Goal: Transaction & Acquisition: Purchase product/service

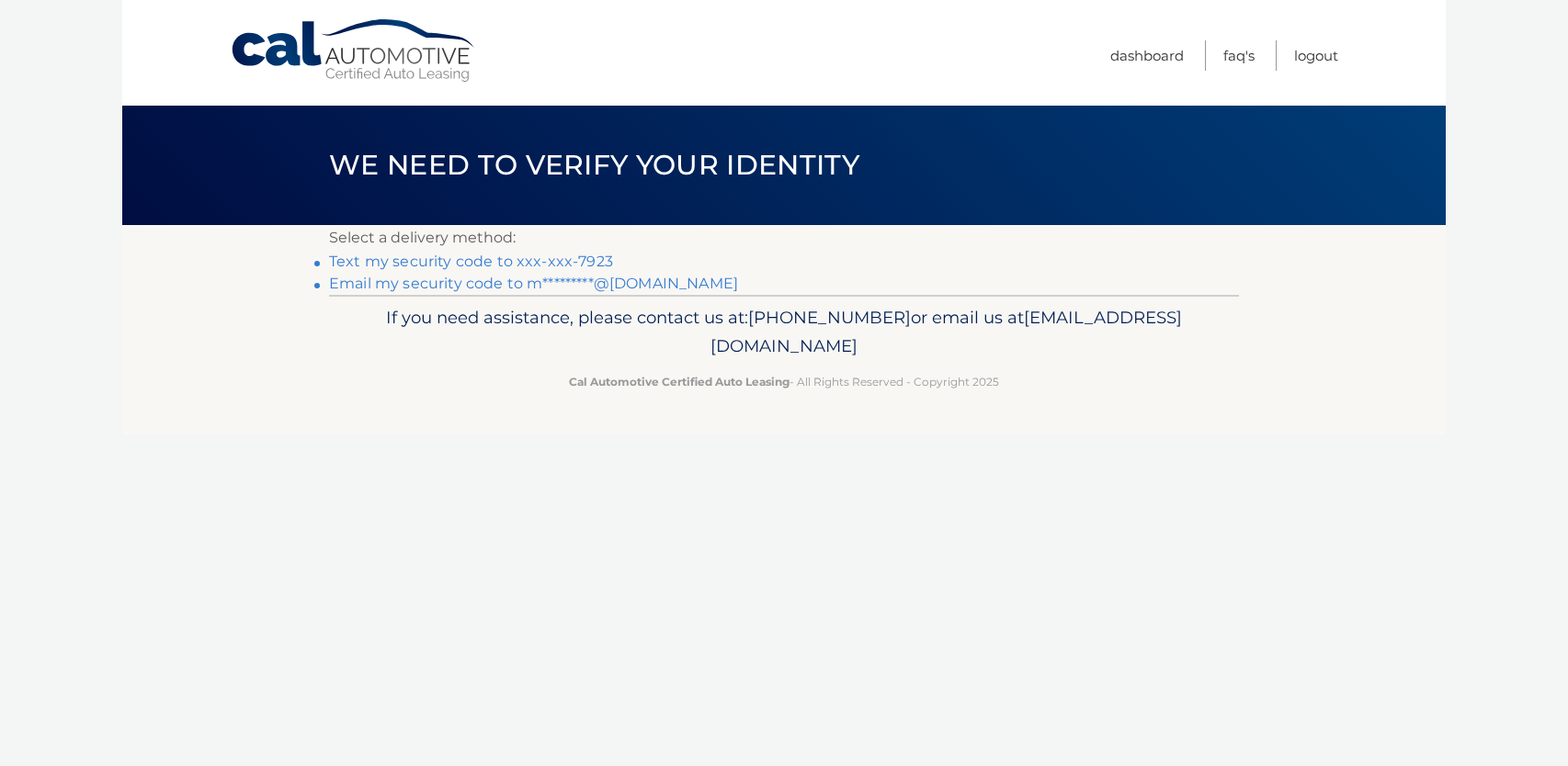
click at [539, 260] on link "Text my security code to xxx-xxx-7923" at bounding box center [470, 262] width 284 height 18
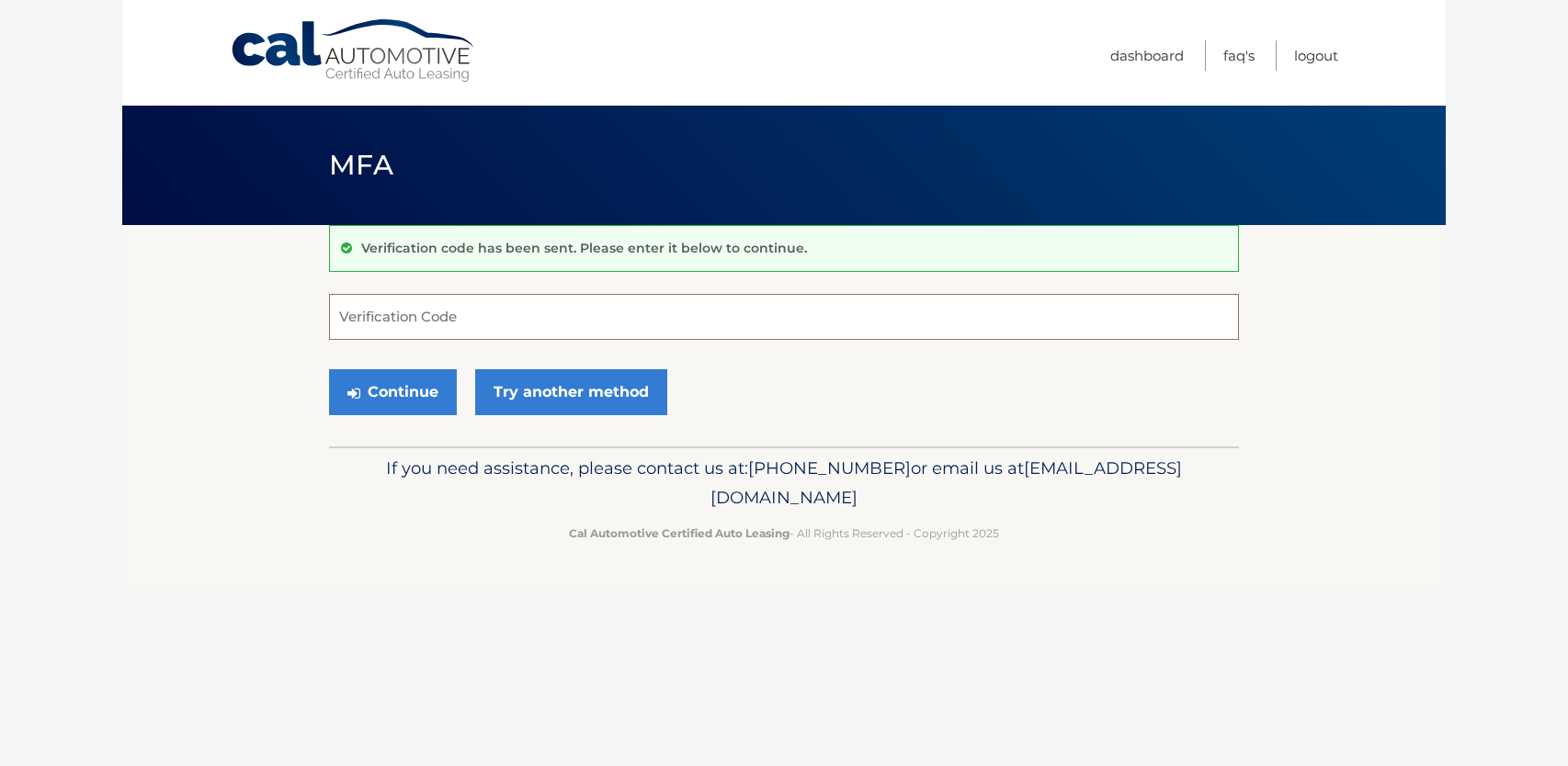
click at [510, 317] on input "Verification Code" at bounding box center [783, 317] width 910 height 46
type input "375016"
click at [411, 383] on button "Continue" at bounding box center [392, 392] width 128 height 46
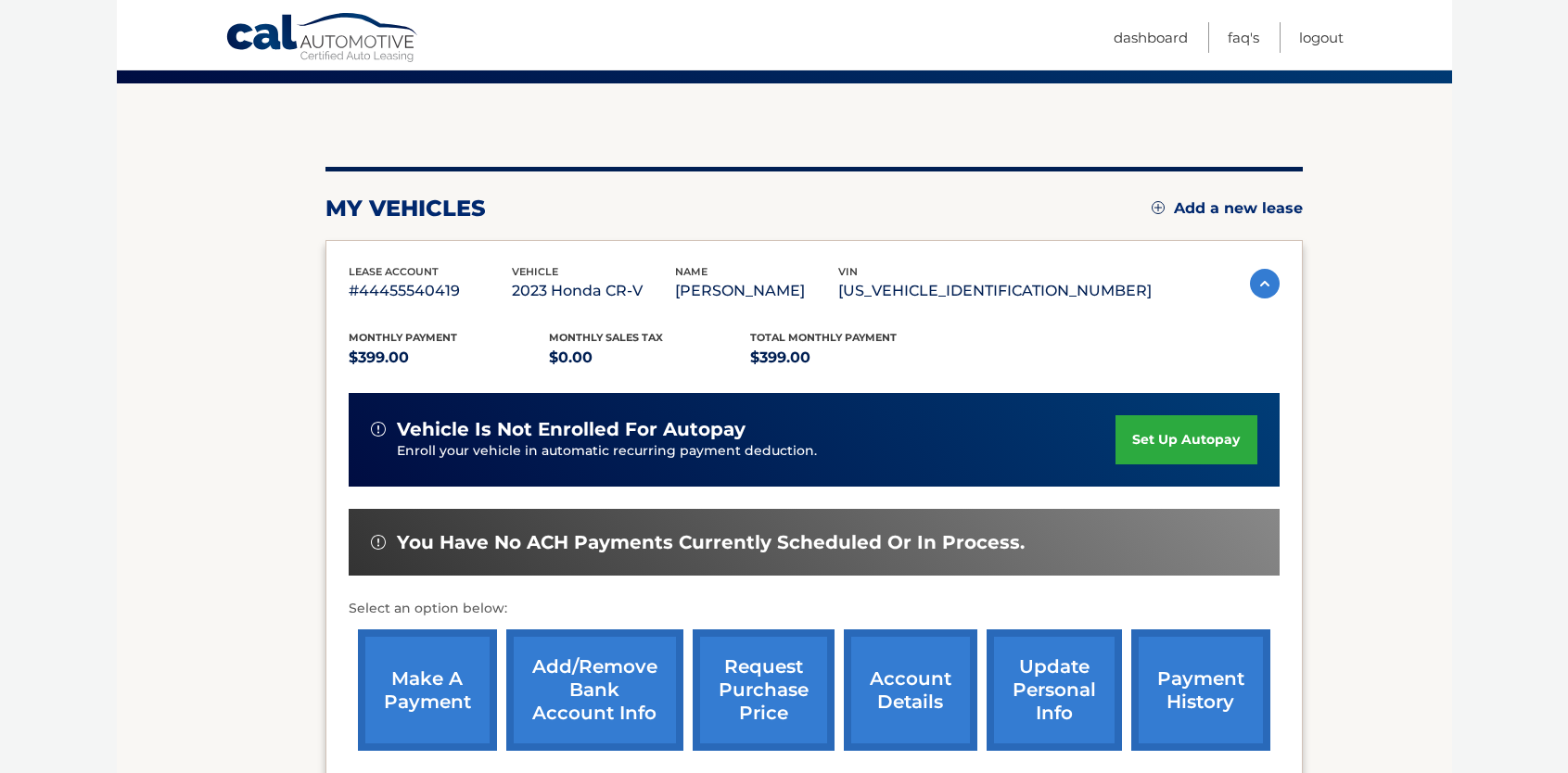
scroll to position [186, 0]
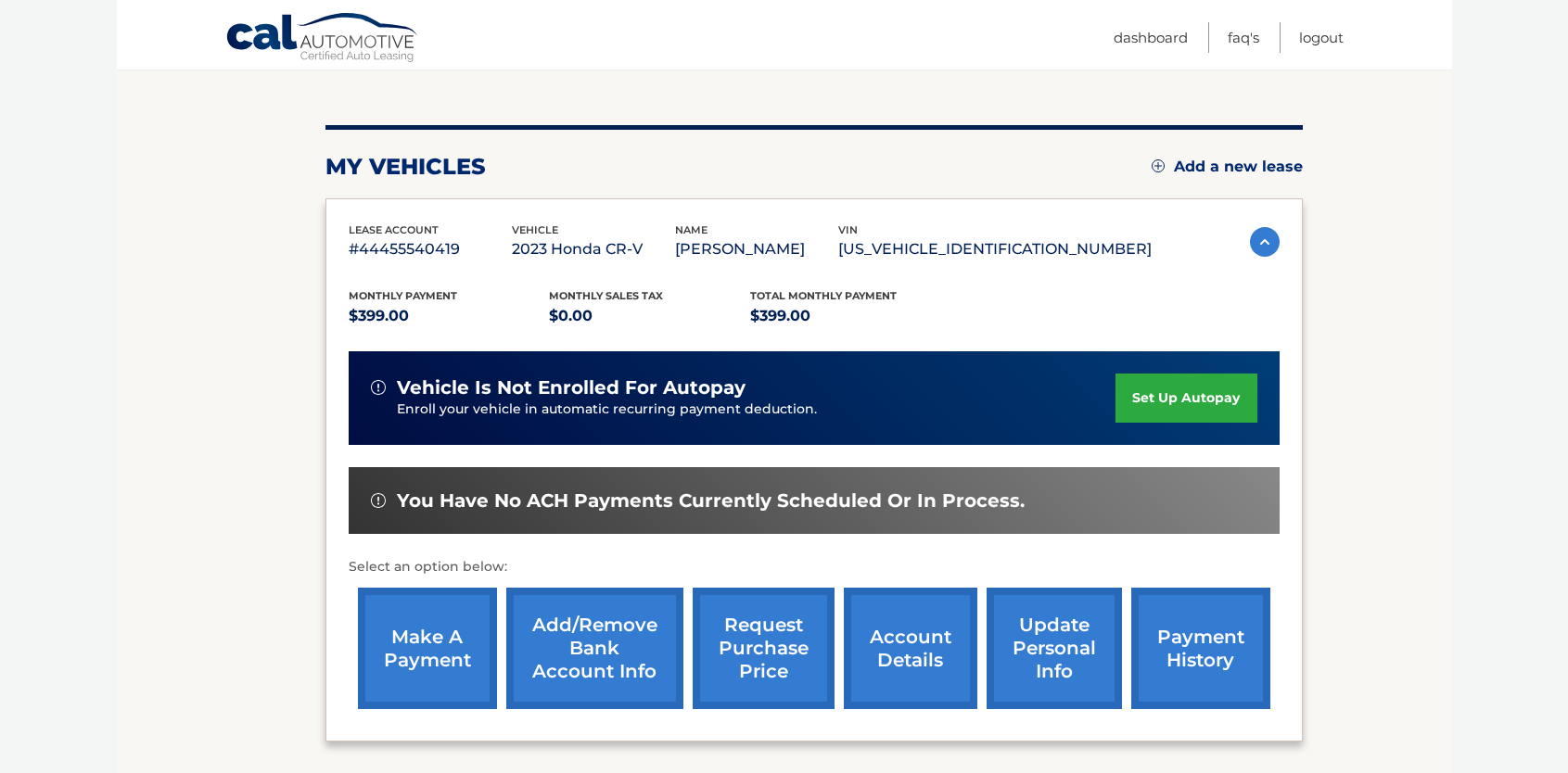
click at [445, 643] on link "make a payment" at bounding box center [428, 648] width 139 height 121
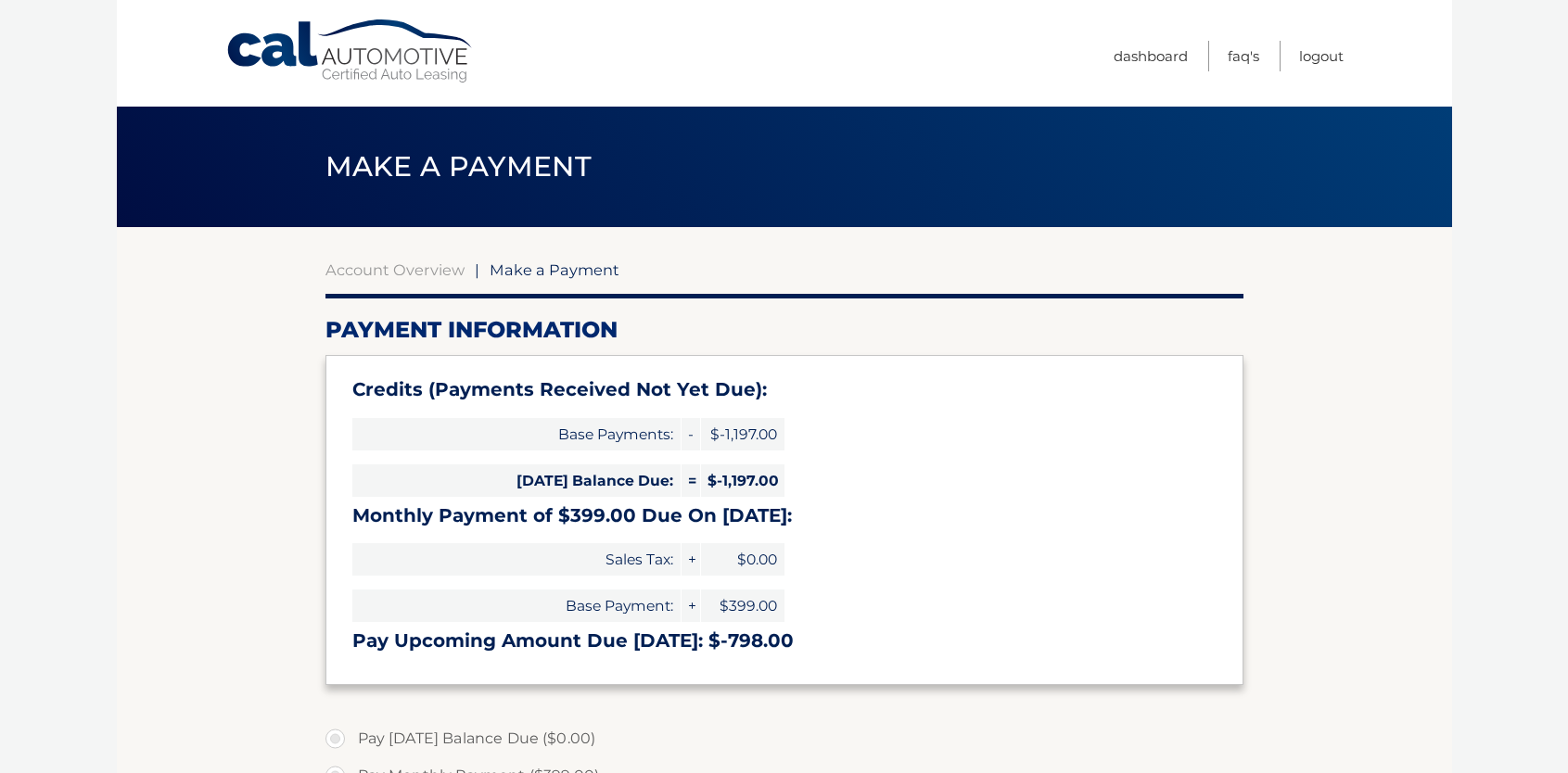
select select "MGYwNThjYWEtNjM2Mi00OGEwLTgyMDItMjcxNDRjNTNjNGYy"
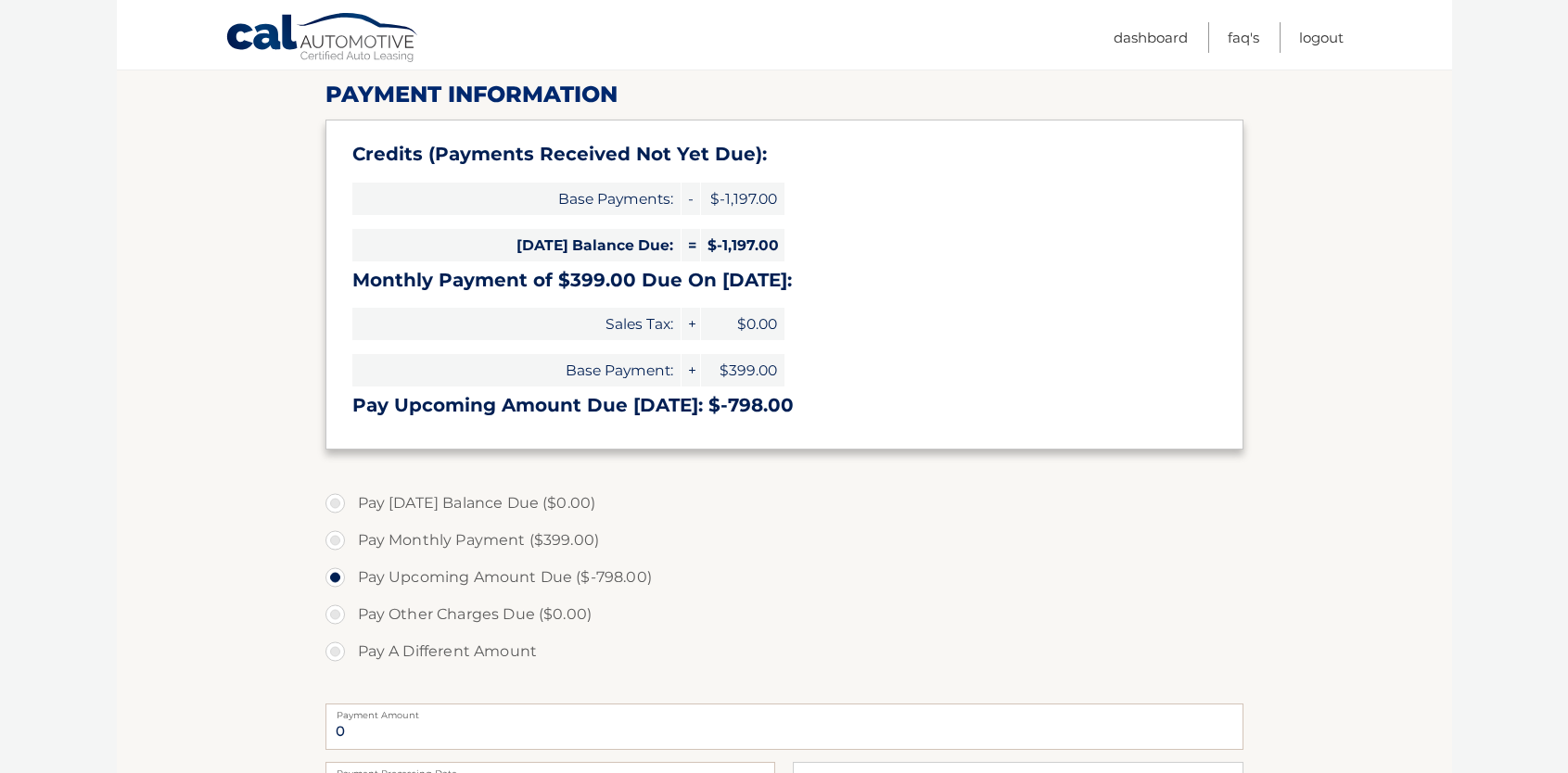
scroll to position [278, 0]
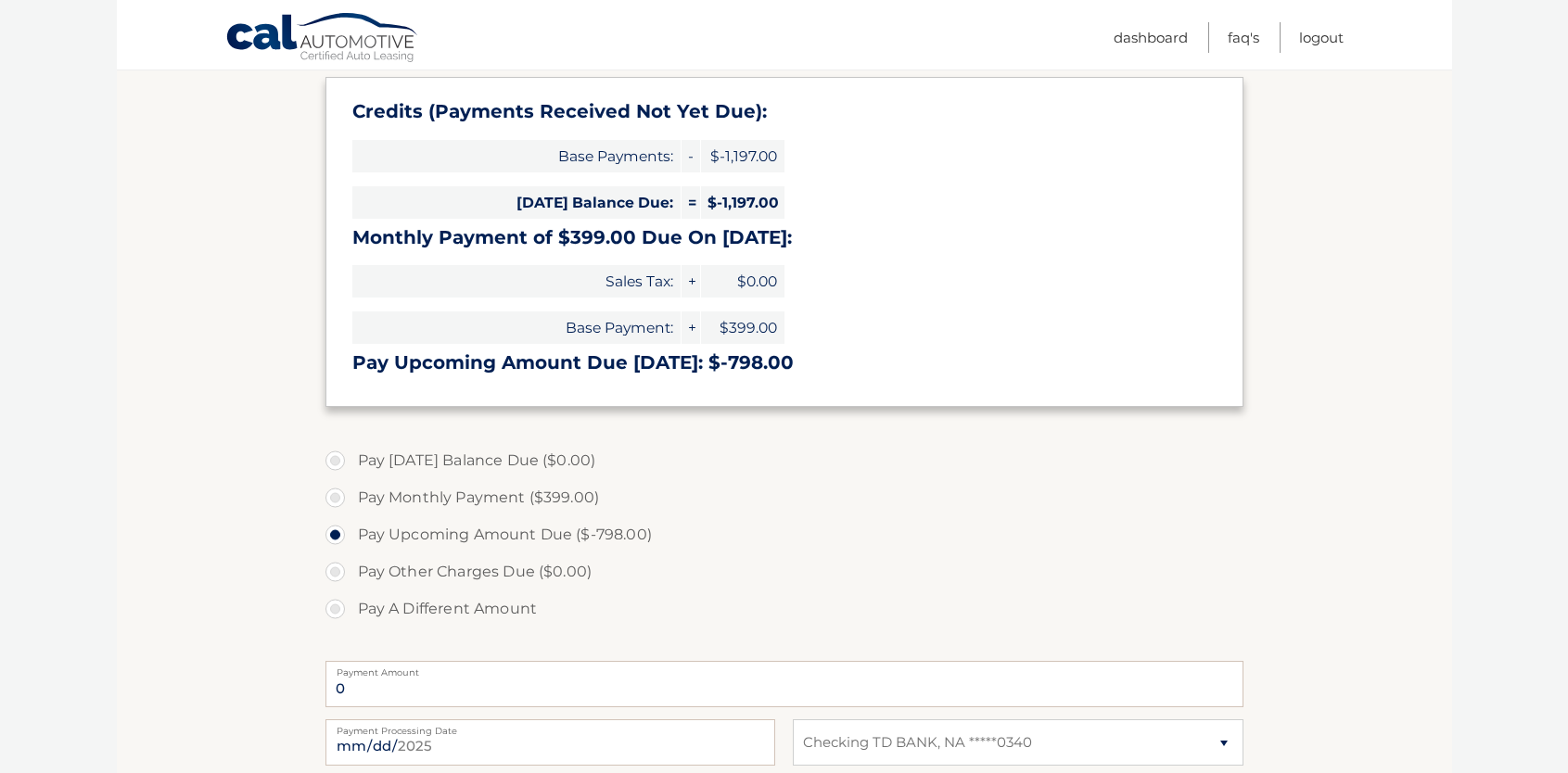
click at [341, 499] on label "Pay Monthly Payment ($399.00)" at bounding box center [784, 497] width 918 height 37
click at [341, 499] on input "Pay Monthly Payment ($399.00)" at bounding box center [341, 494] width 19 height 30
radio input "true"
type input "399.00"
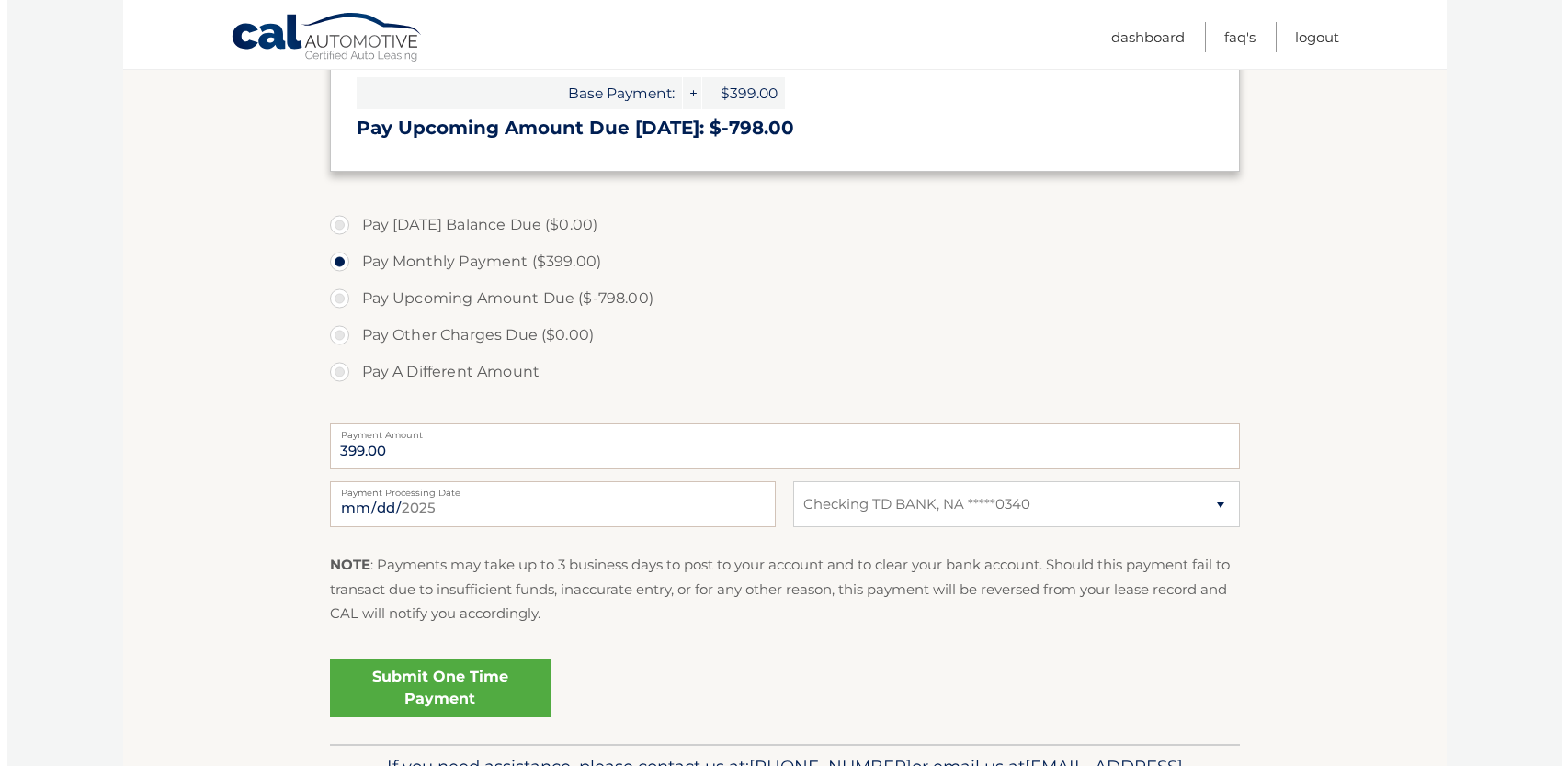
scroll to position [552, 0]
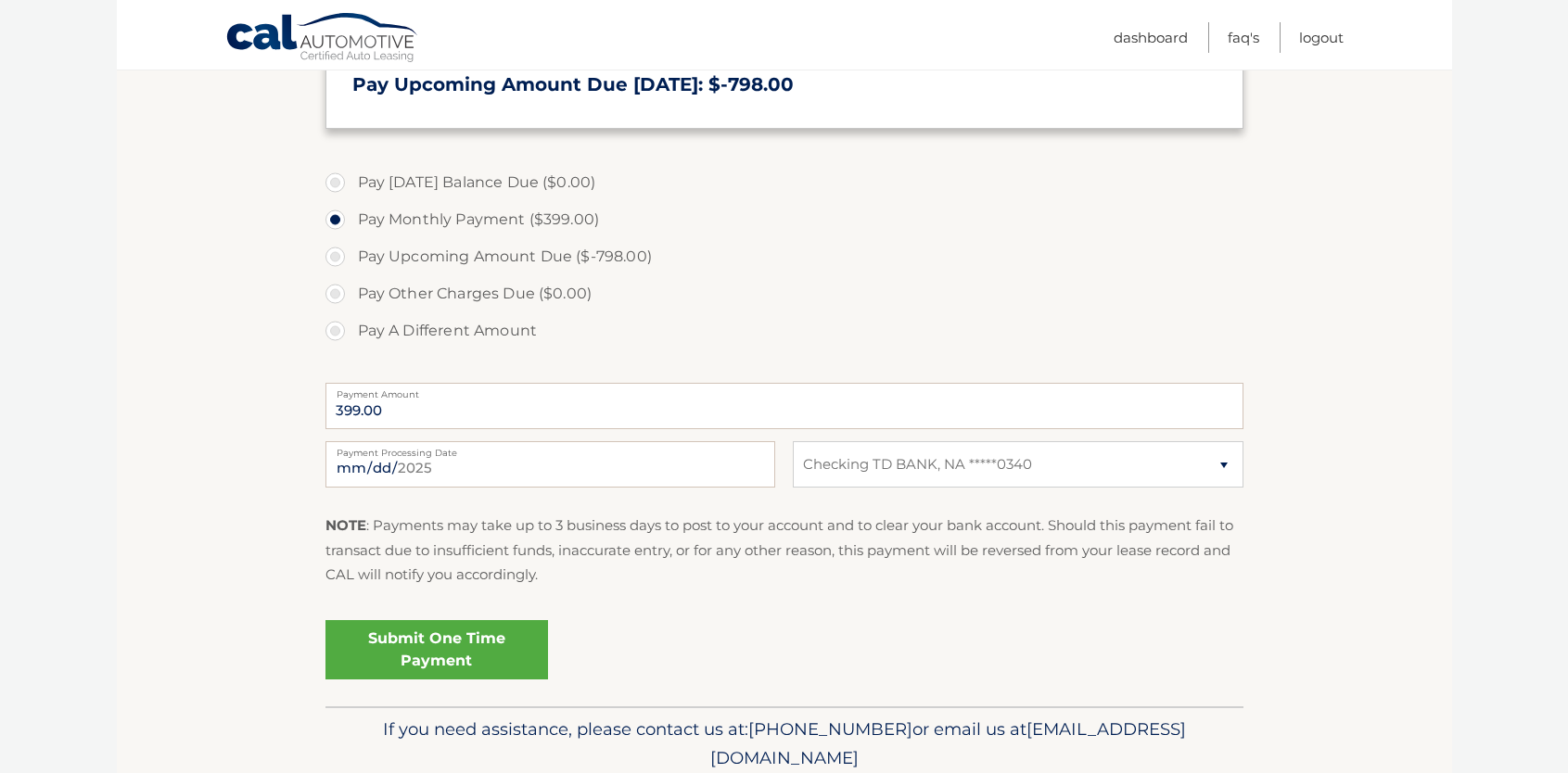
click at [476, 647] on link "Submit One Time Payment" at bounding box center [437, 650] width 222 height 60
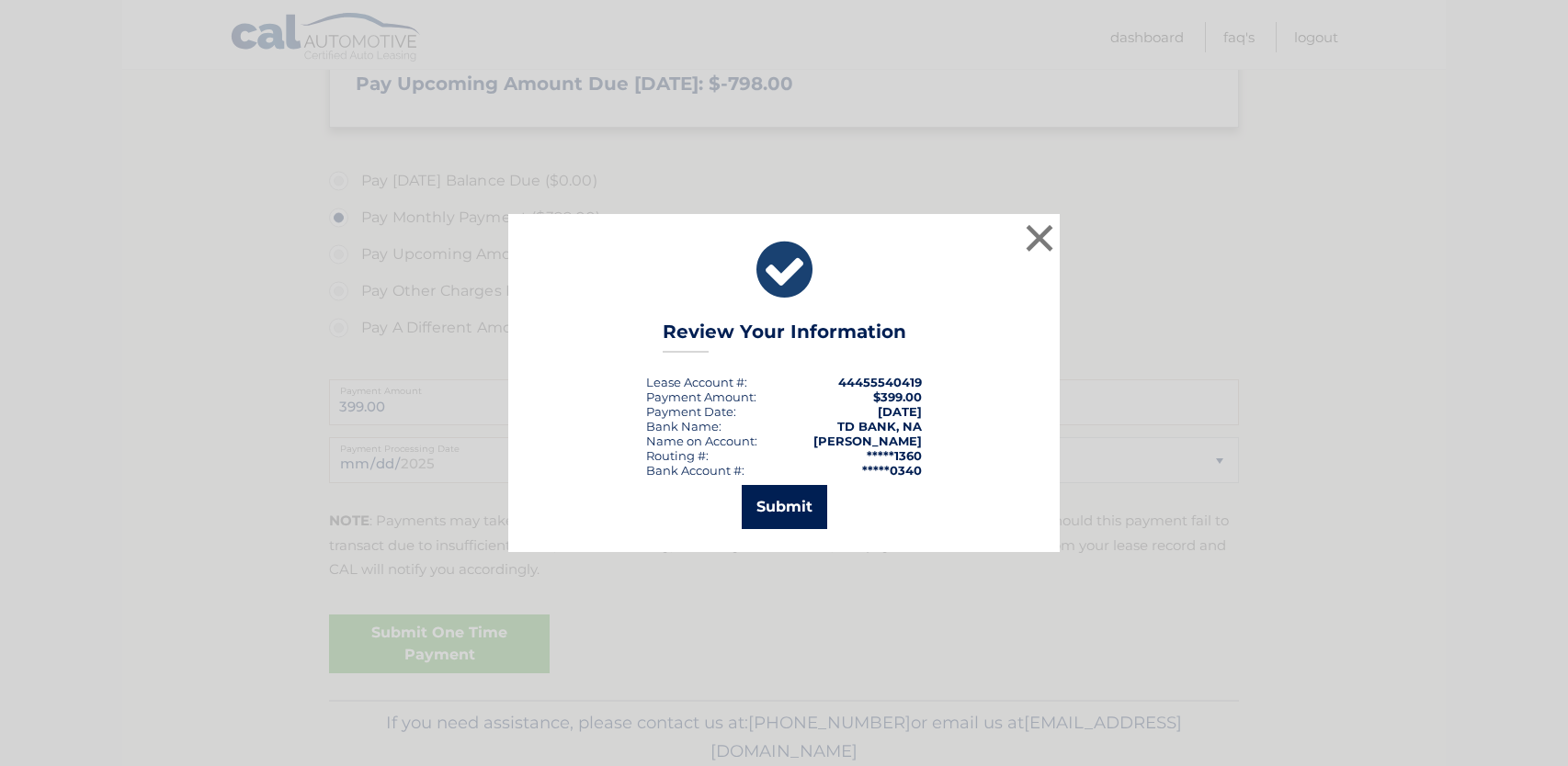
click at [781, 513] on button "Submit" at bounding box center [784, 506] width 86 height 44
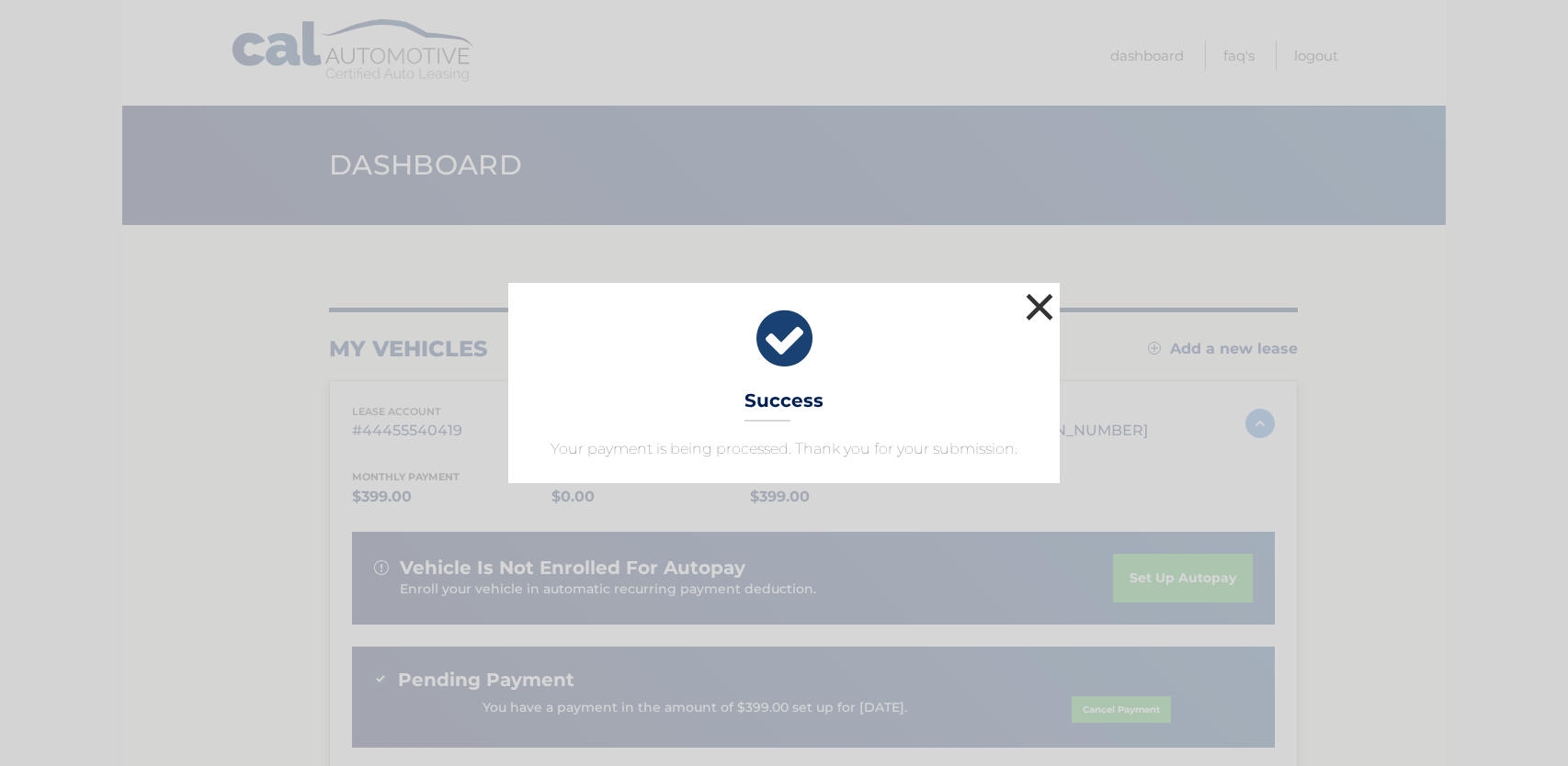
click at [1039, 305] on button "×" at bounding box center [1039, 306] width 36 height 36
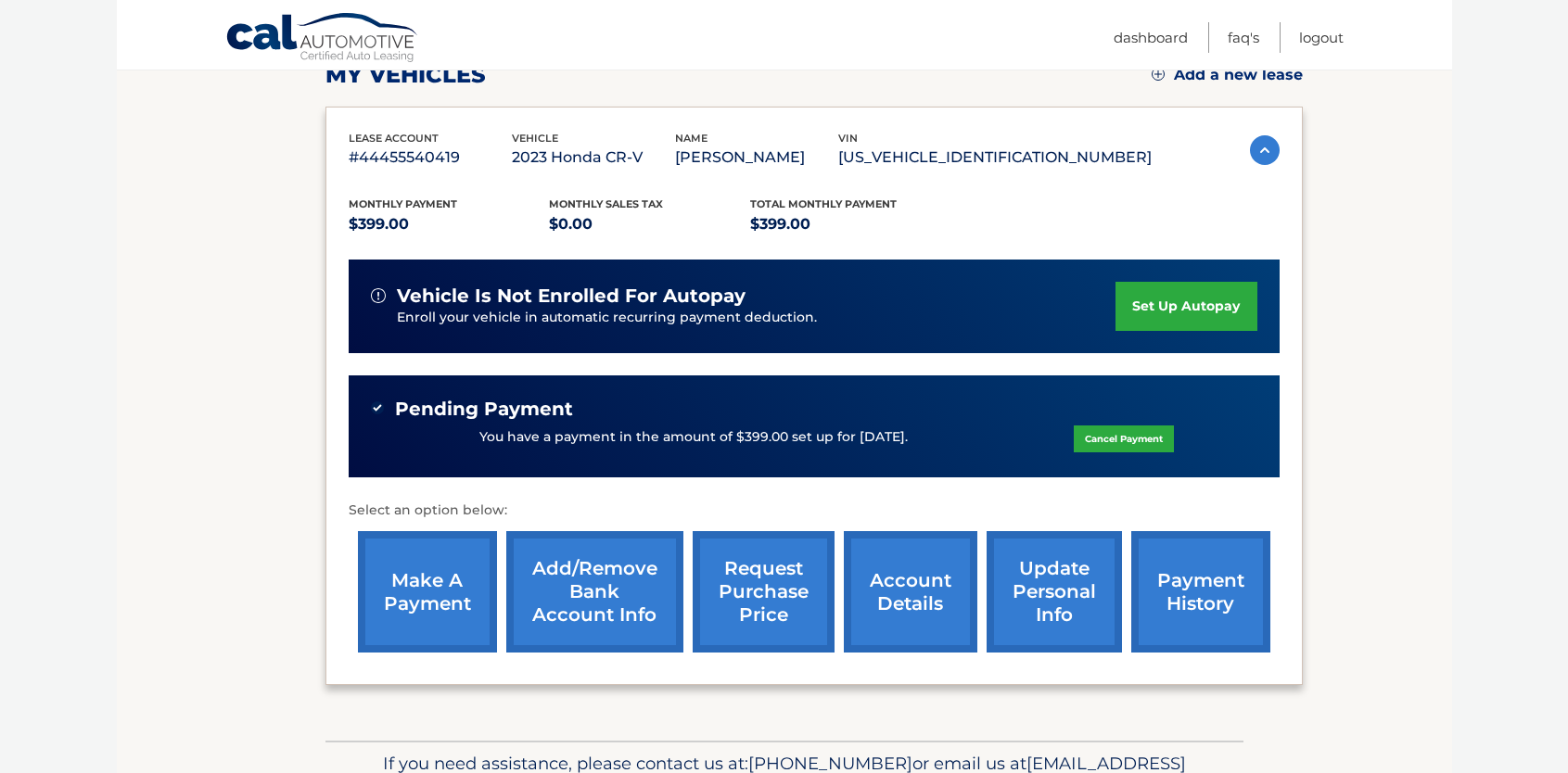
scroll to position [278, 0]
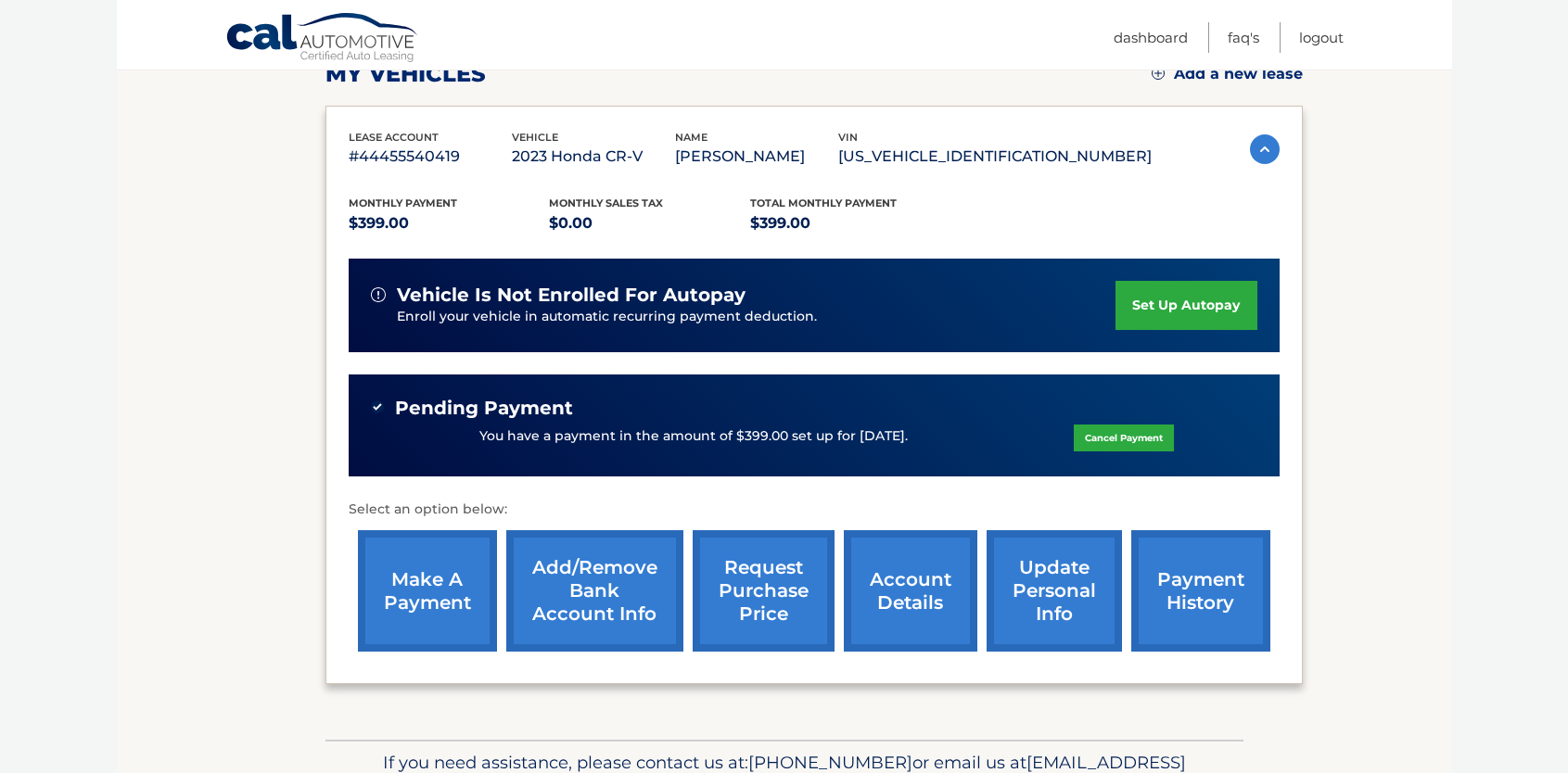
click at [892, 572] on link "account details" at bounding box center [910, 590] width 134 height 121
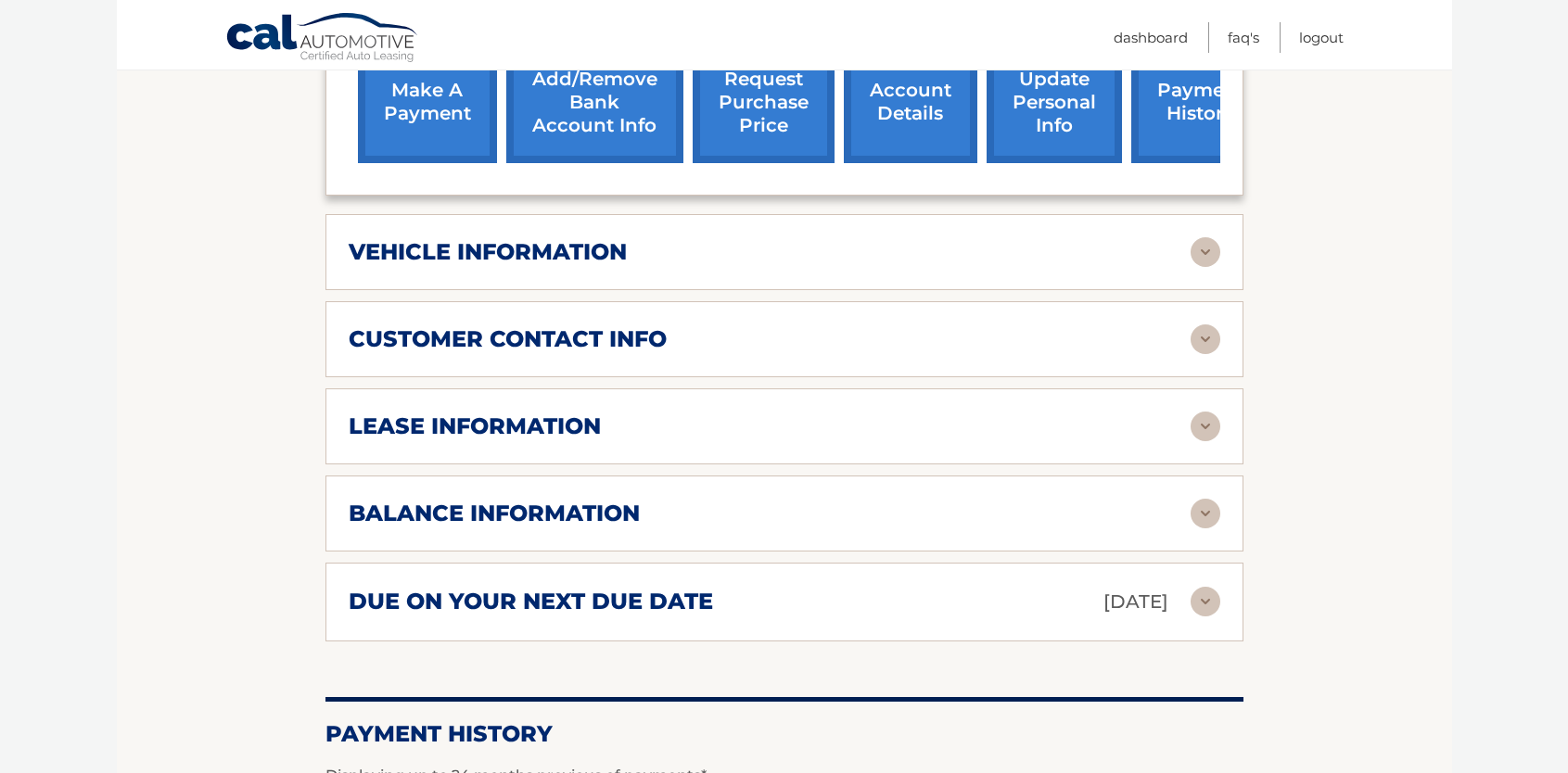
scroll to position [835, 0]
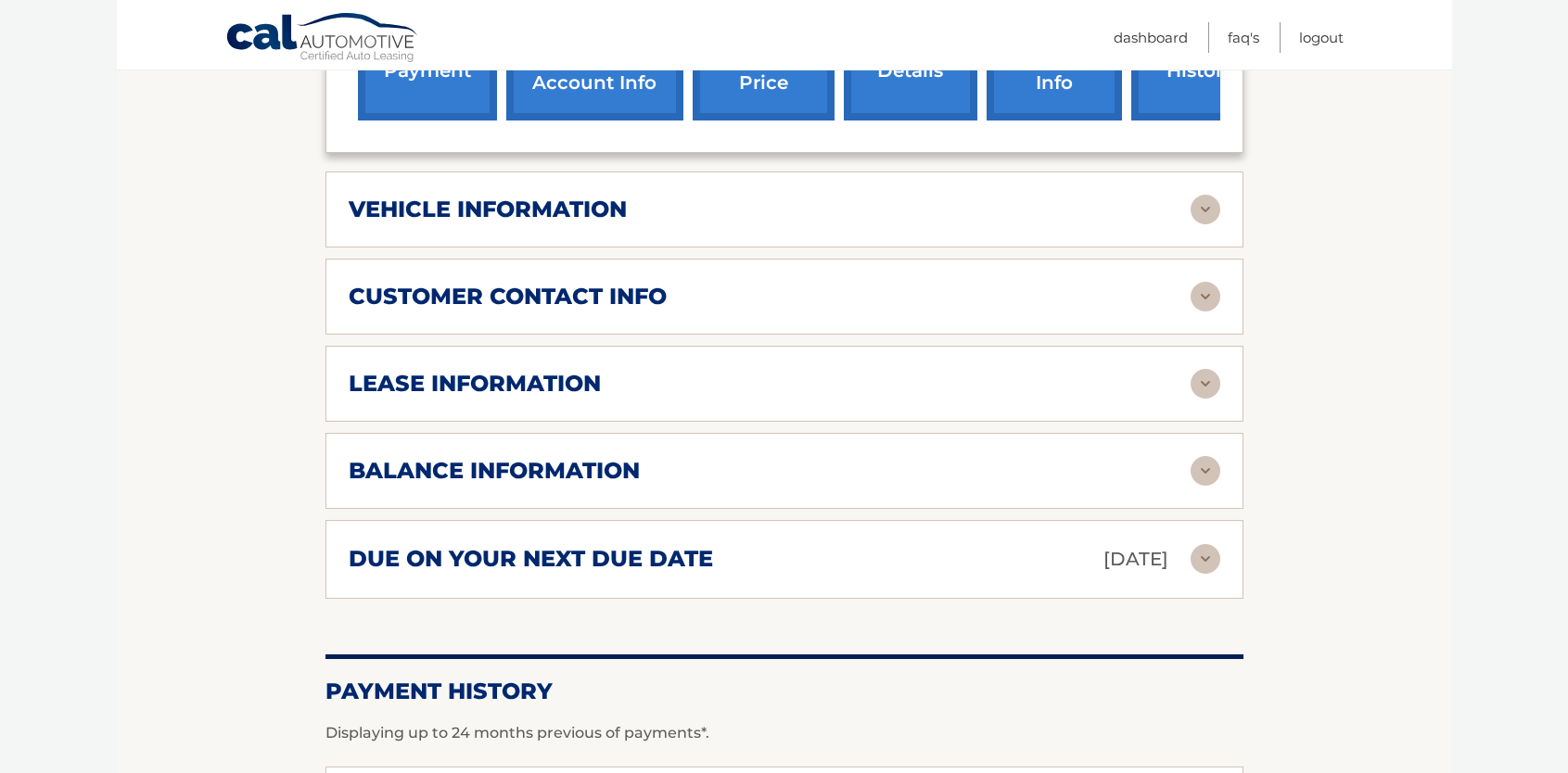
click at [1199, 388] on img at bounding box center [1206, 384] width 30 height 30
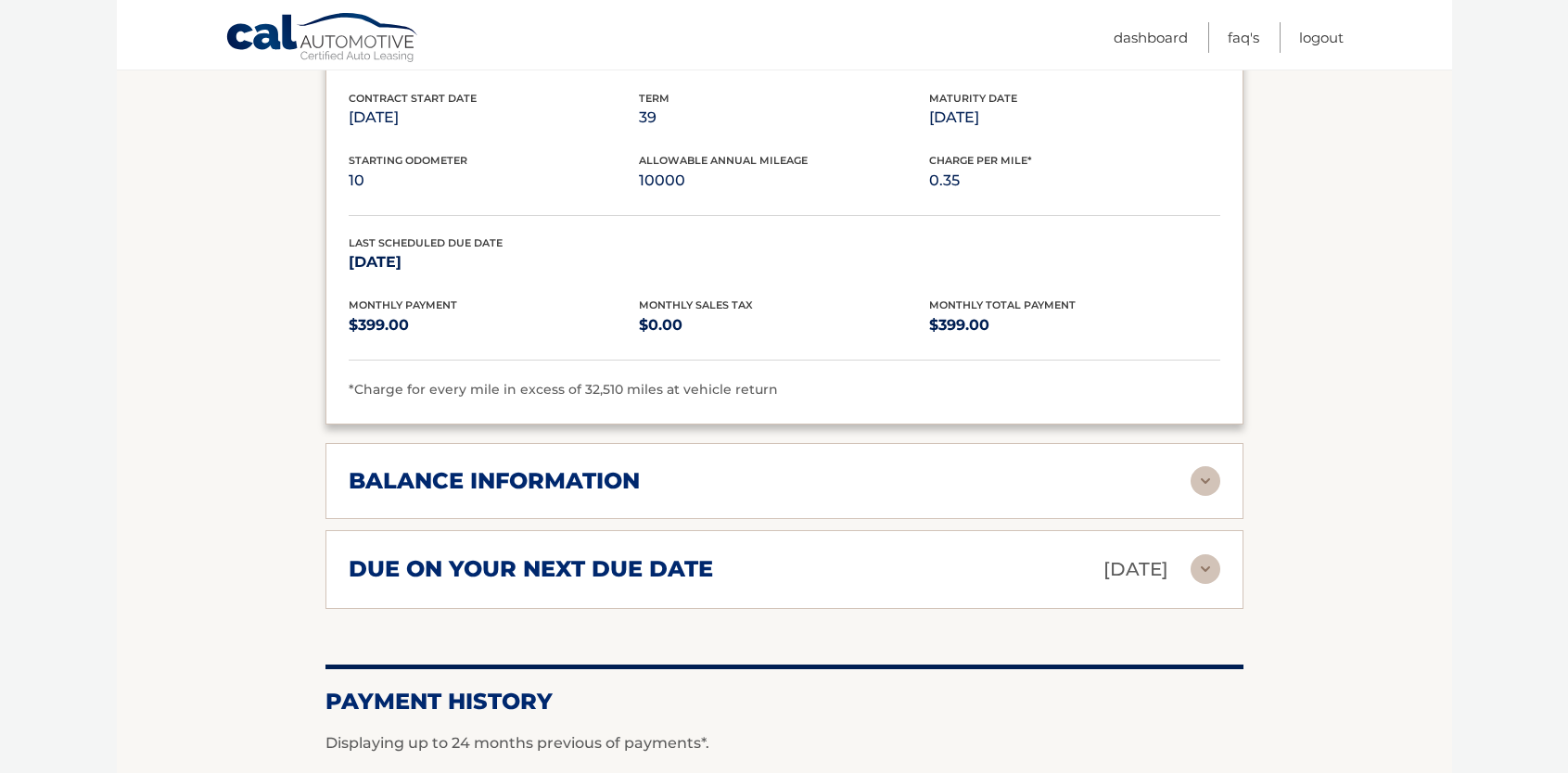
scroll to position [1206, 0]
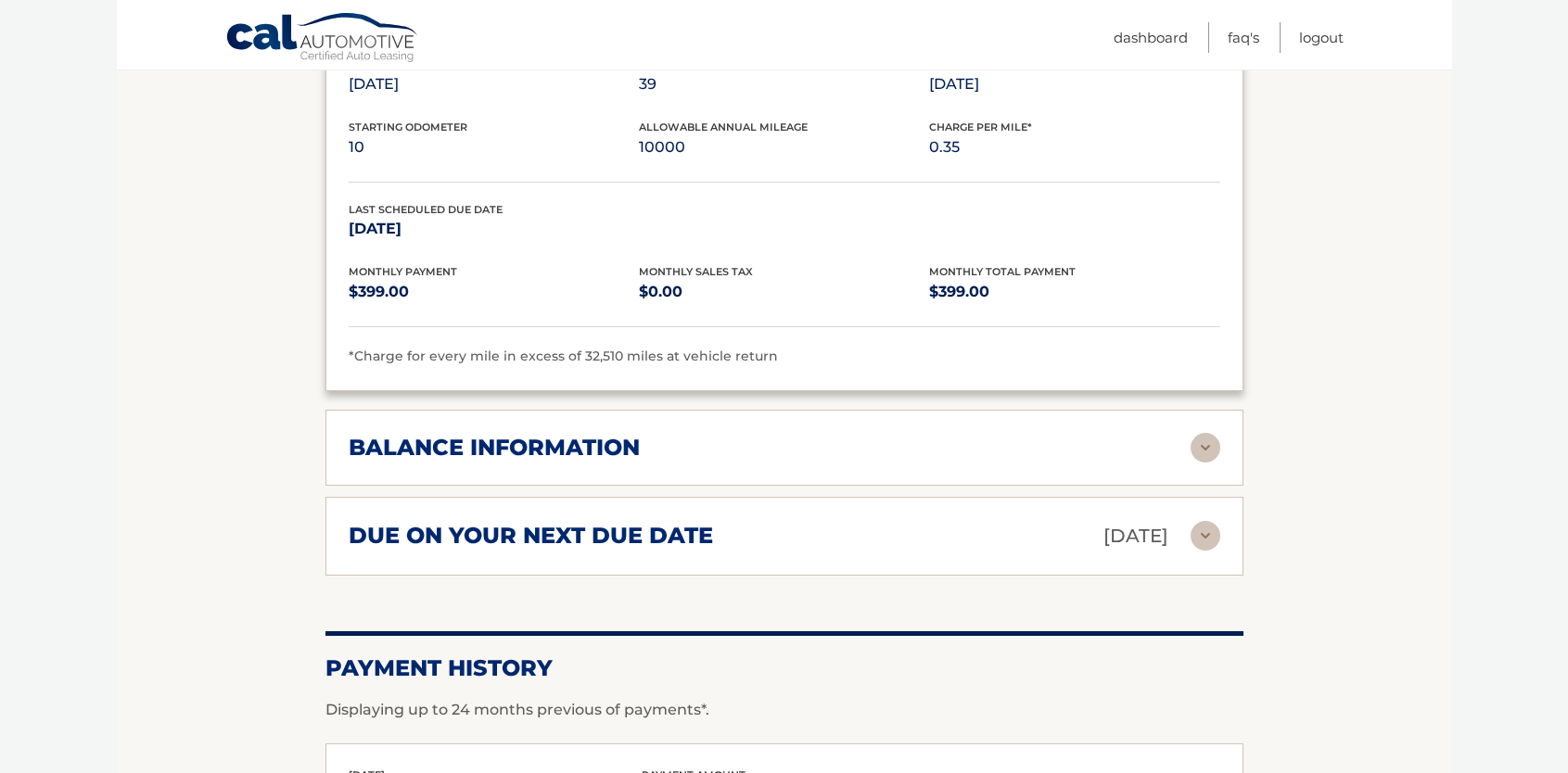
click at [1198, 537] on img at bounding box center [1206, 536] width 30 height 30
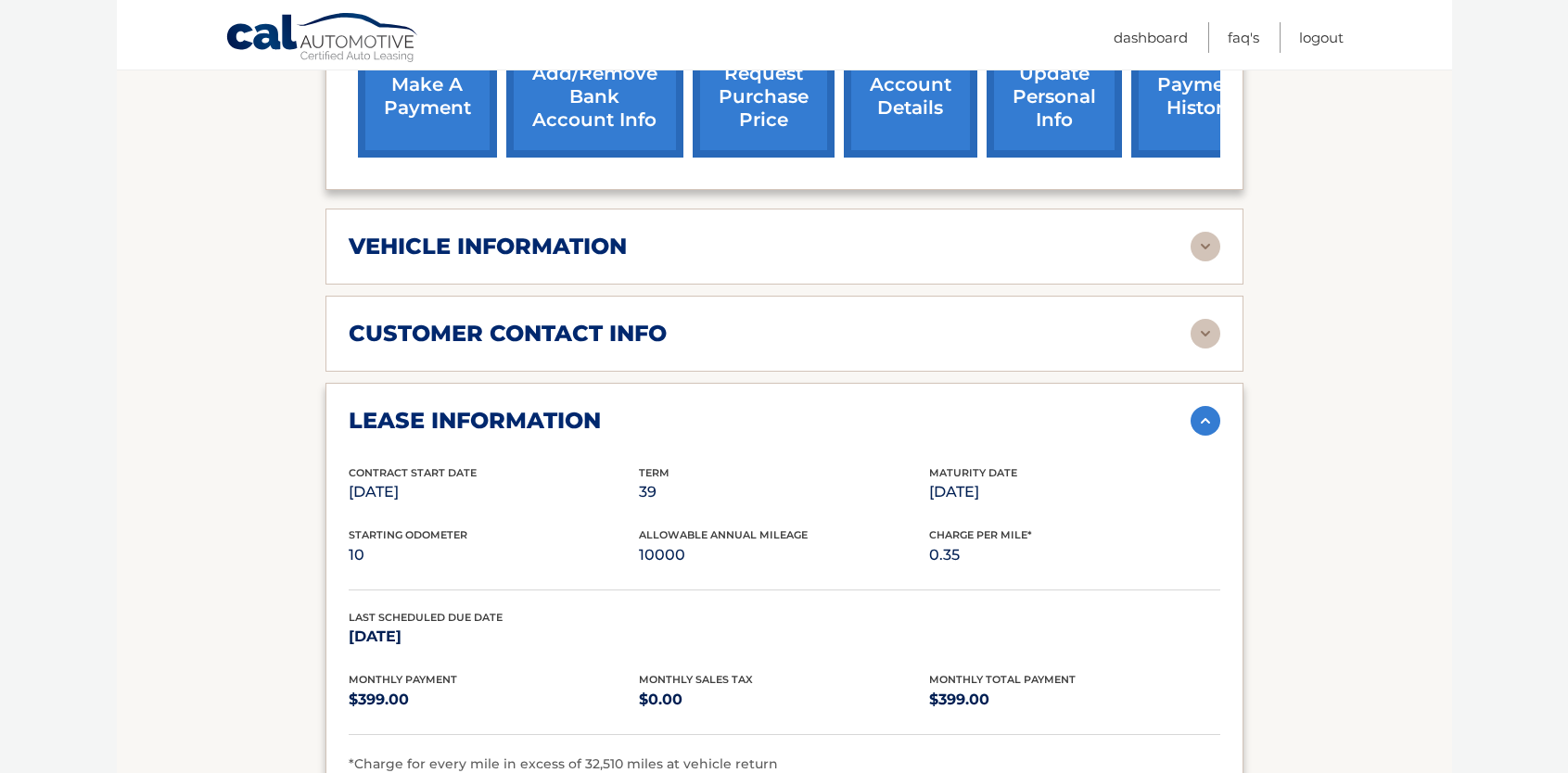
scroll to position [741, 0]
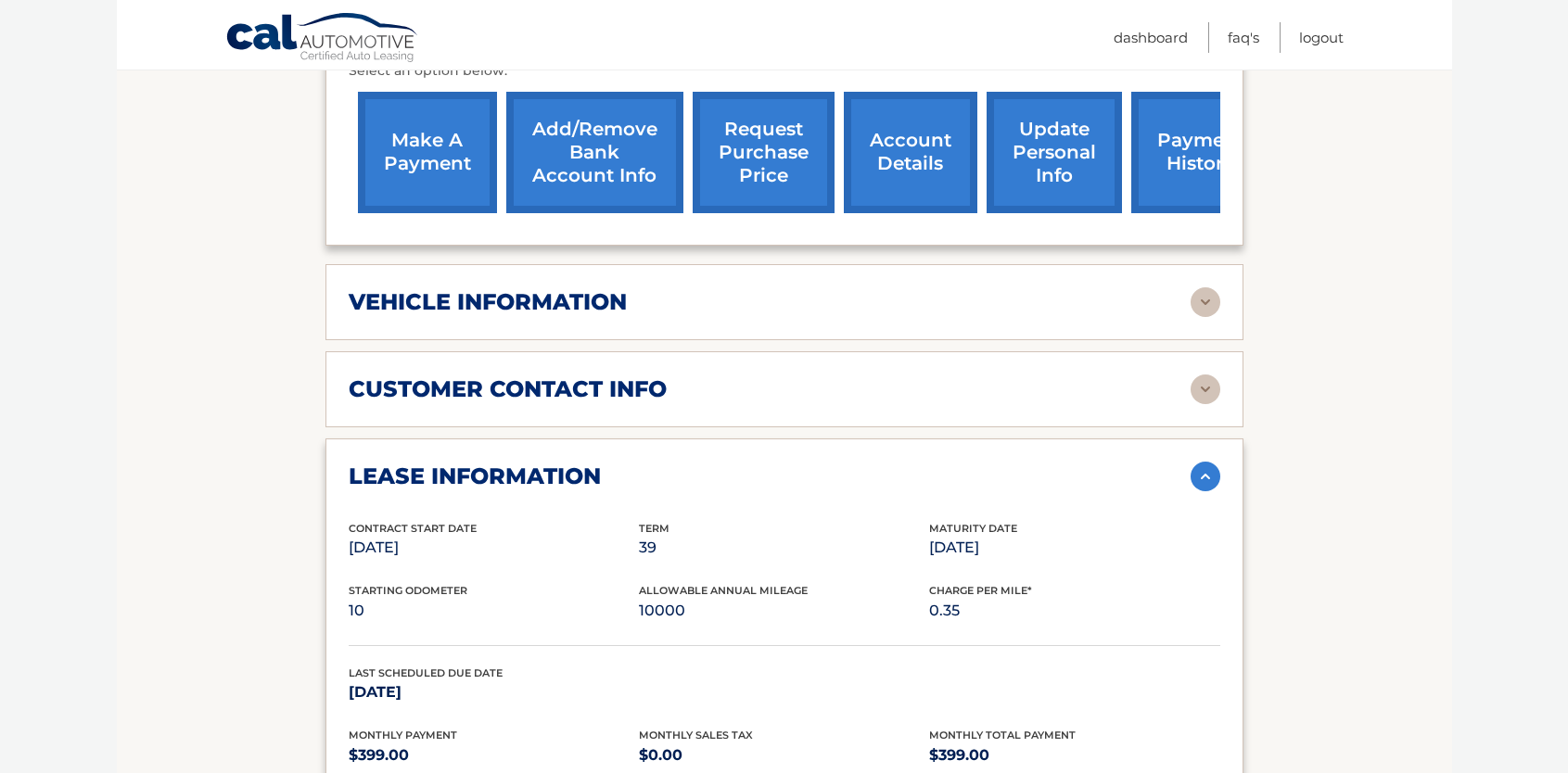
click at [1205, 389] on img at bounding box center [1206, 389] width 30 height 30
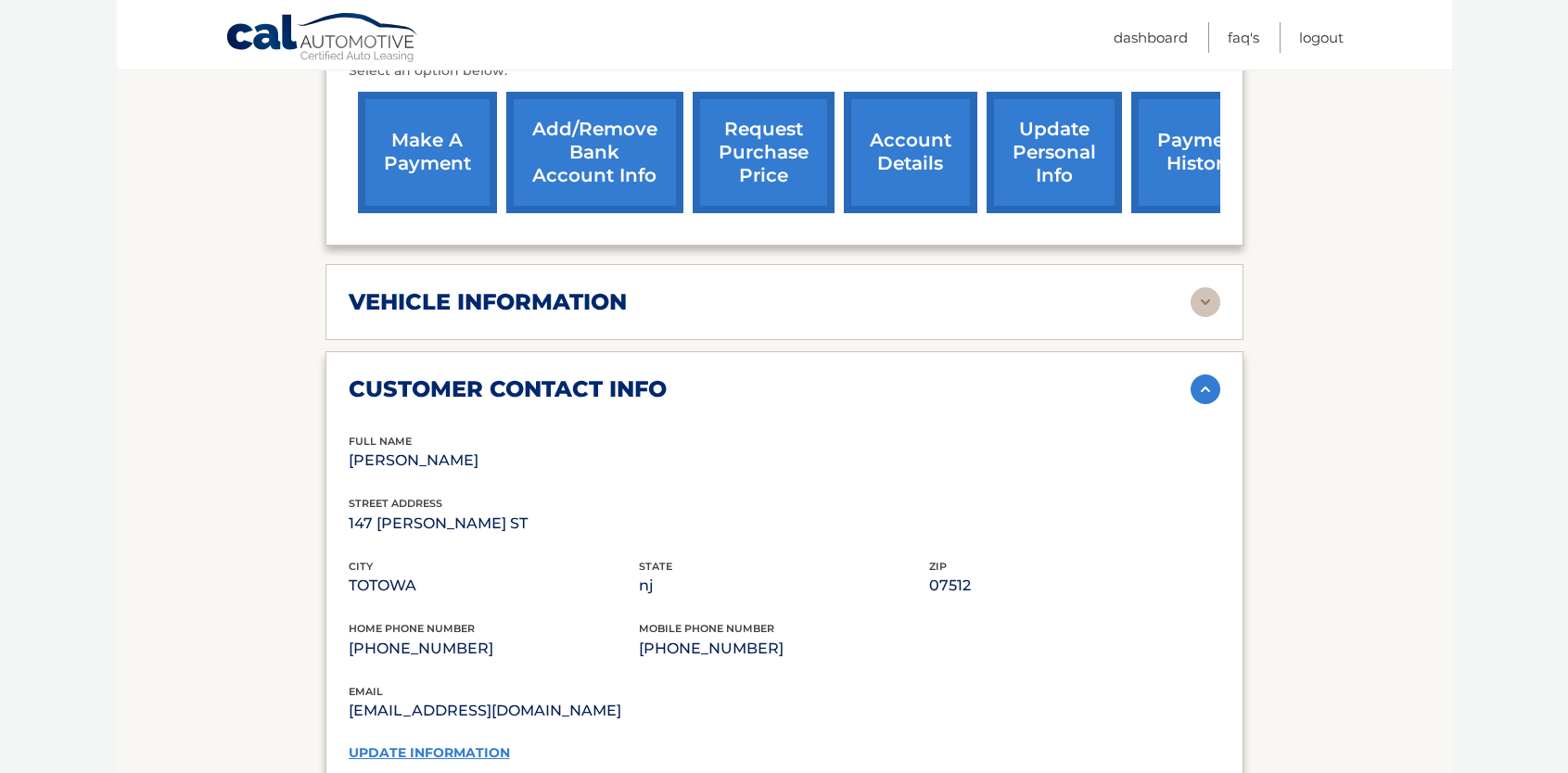
click at [1206, 306] on img at bounding box center [1206, 303] width 30 height 30
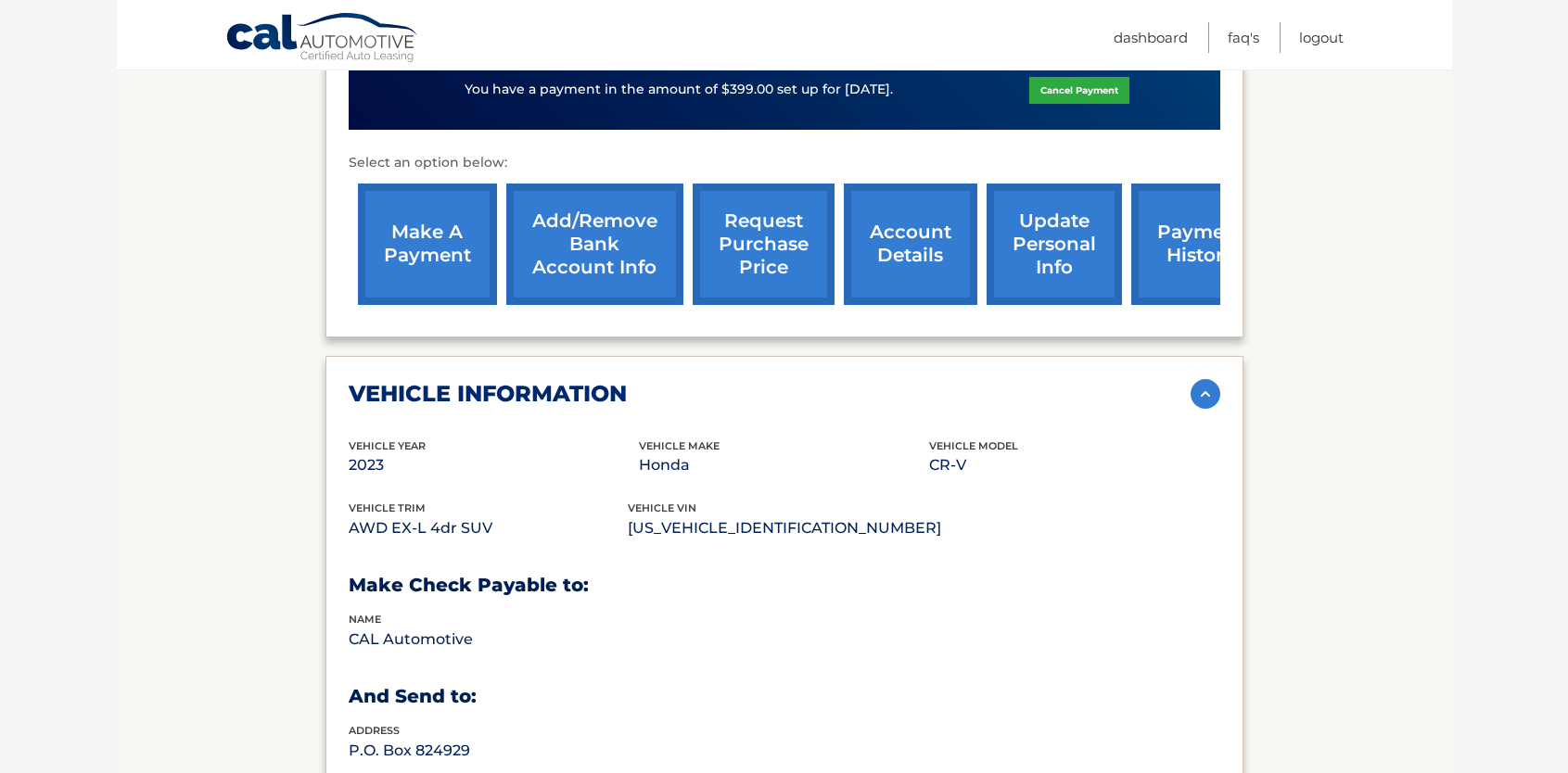
scroll to position [649, 0]
click at [437, 255] on link "make a payment" at bounding box center [428, 245] width 139 height 121
click at [1197, 276] on link "payment history" at bounding box center [1201, 245] width 139 height 121
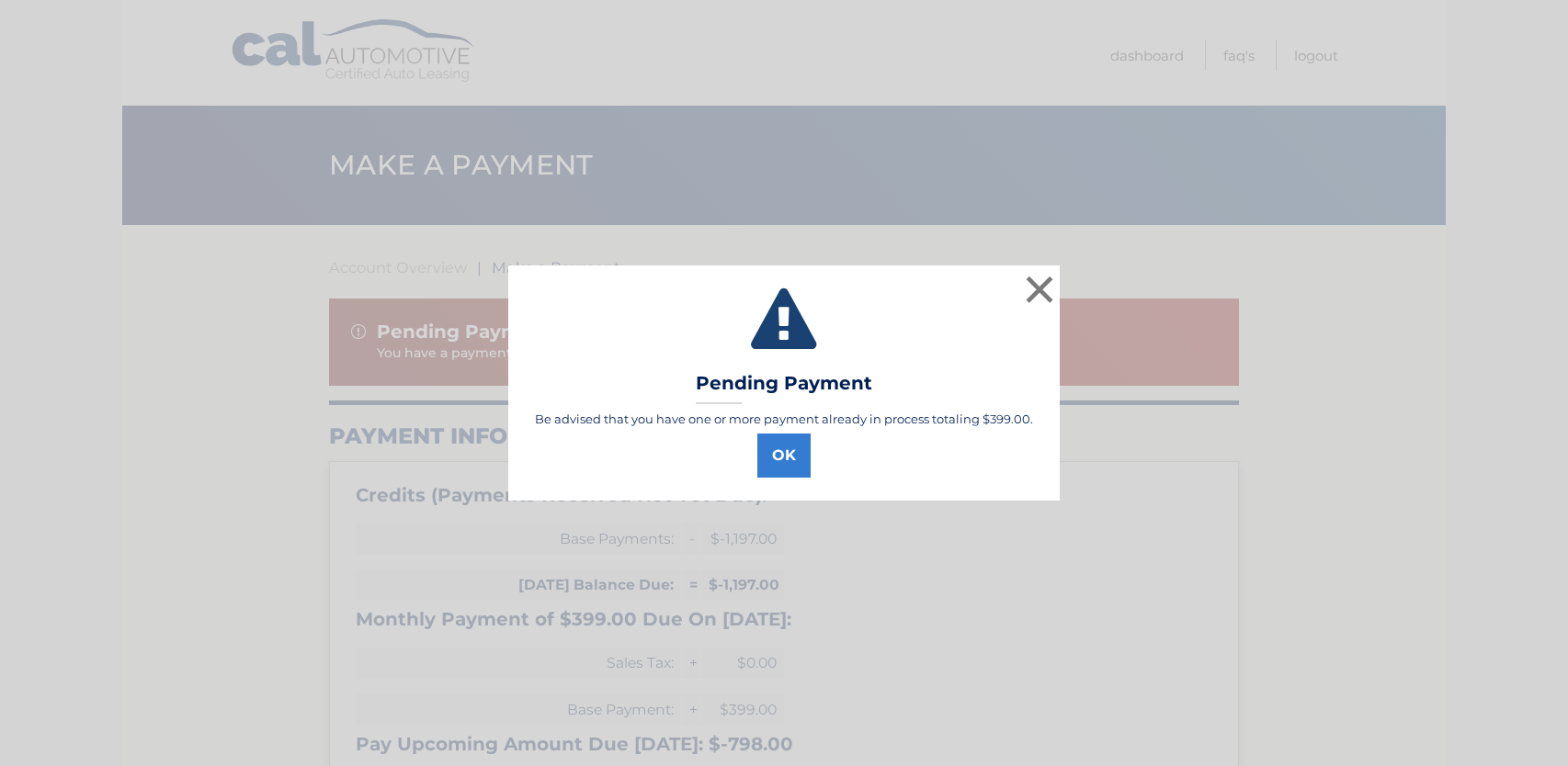
select select "MGYwNThjYWEtNjM2Mi00OGEwLTgyMDItMjcxNDRjNTNjNGYy"
click at [1055, 289] on button "×" at bounding box center [1039, 289] width 36 height 36
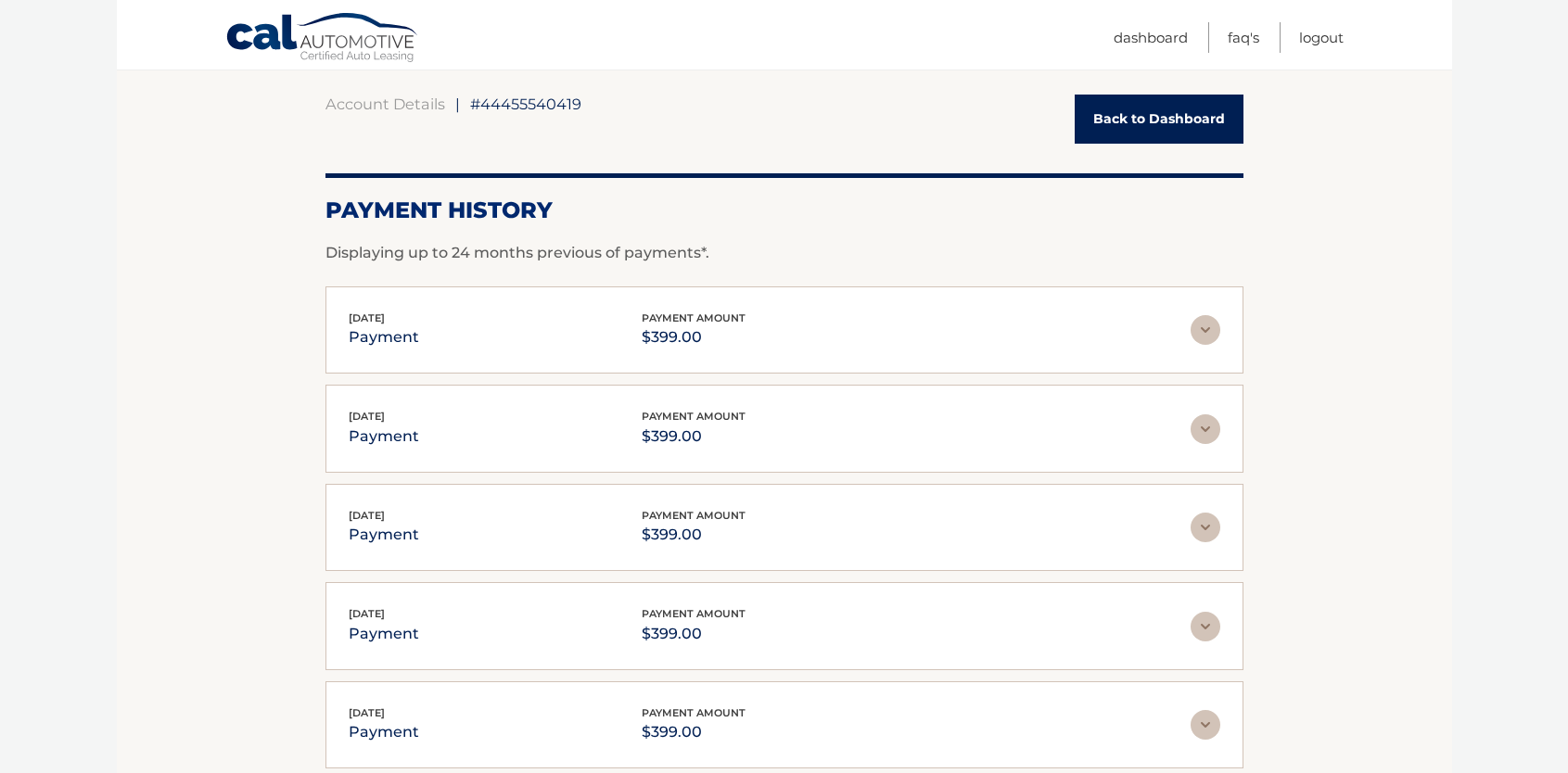
scroll to position [186, 0]
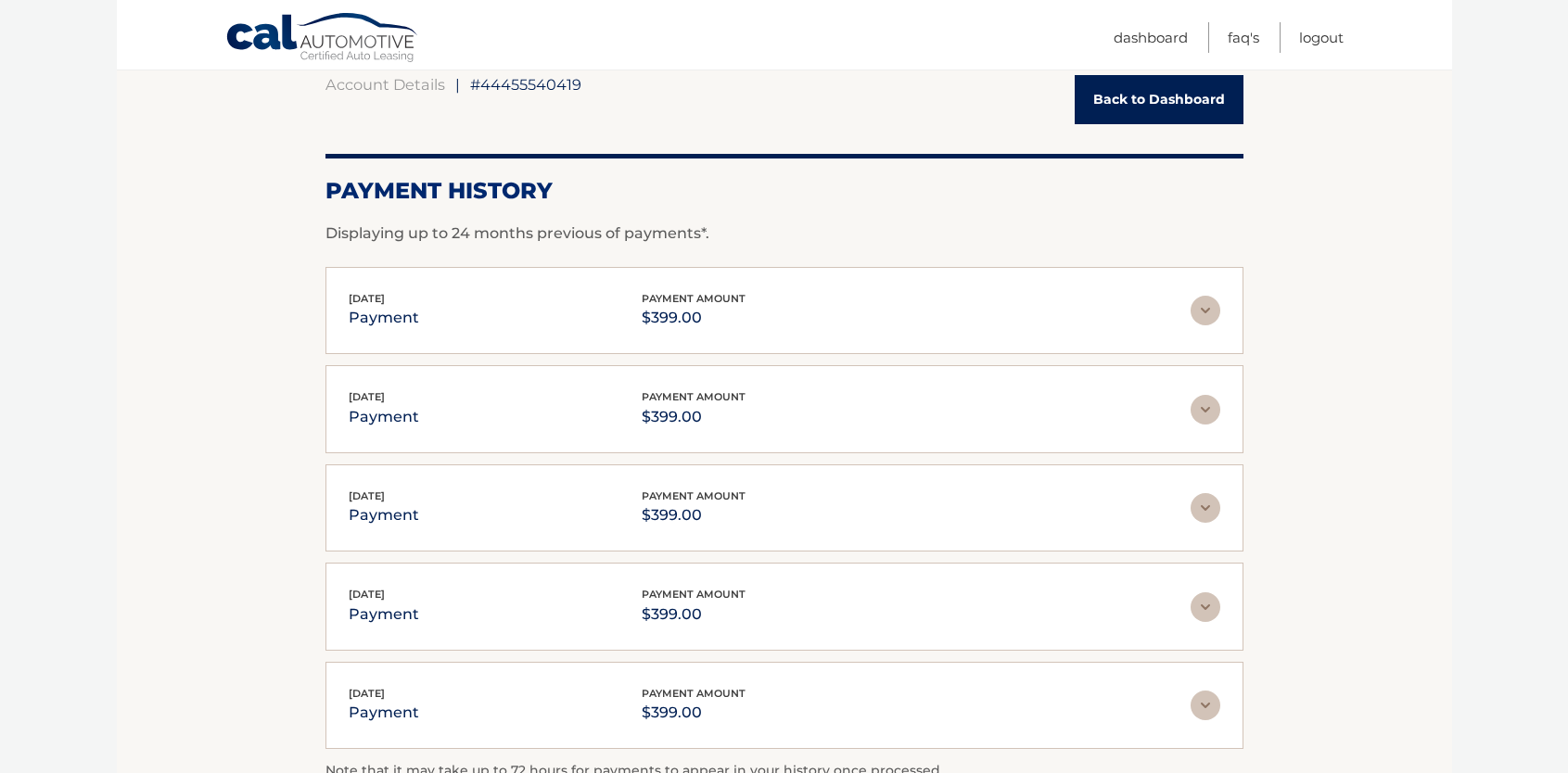
click at [1208, 309] on img at bounding box center [1206, 311] width 30 height 30
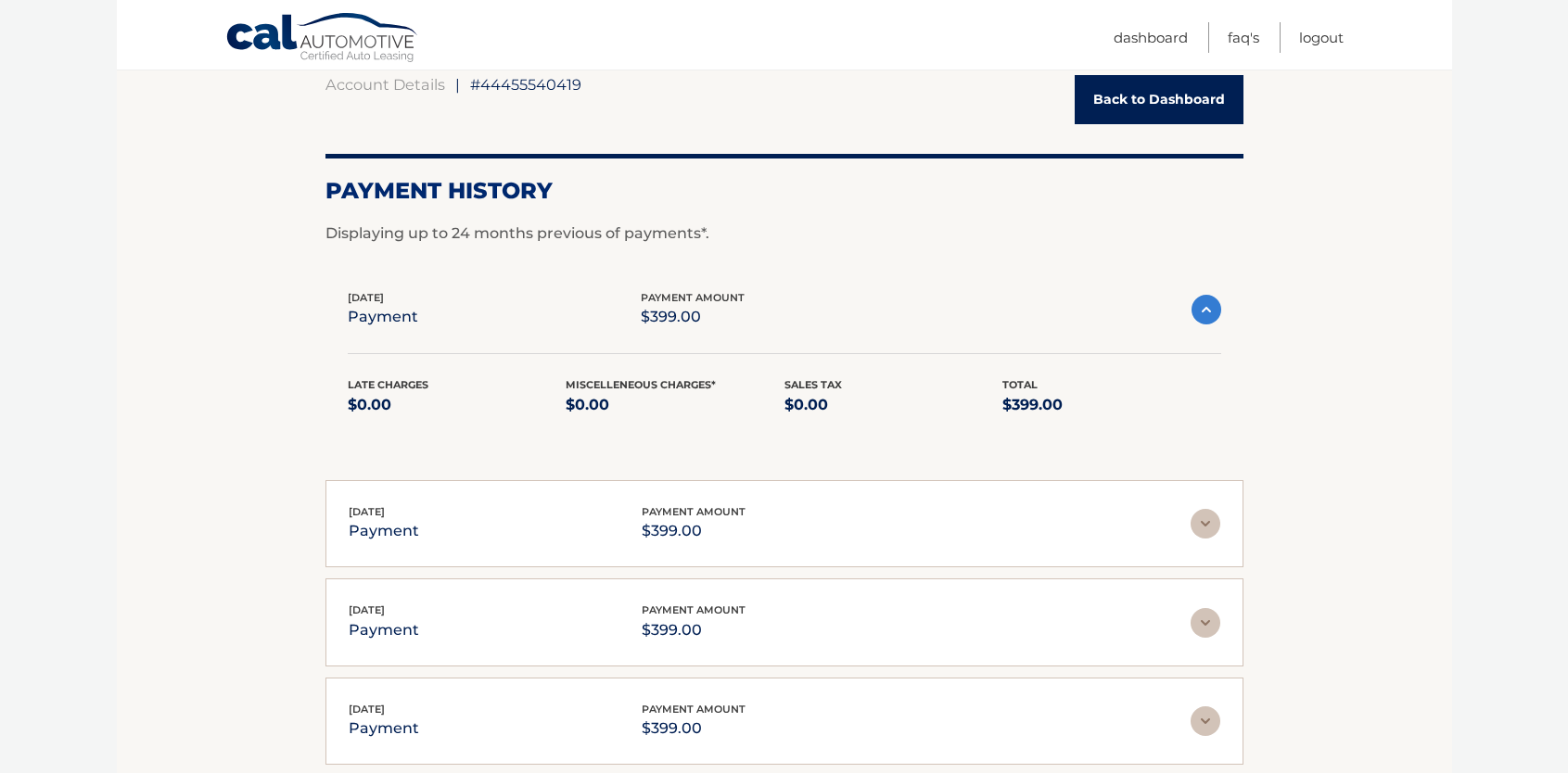
click at [1207, 307] on img at bounding box center [1207, 310] width 30 height 30
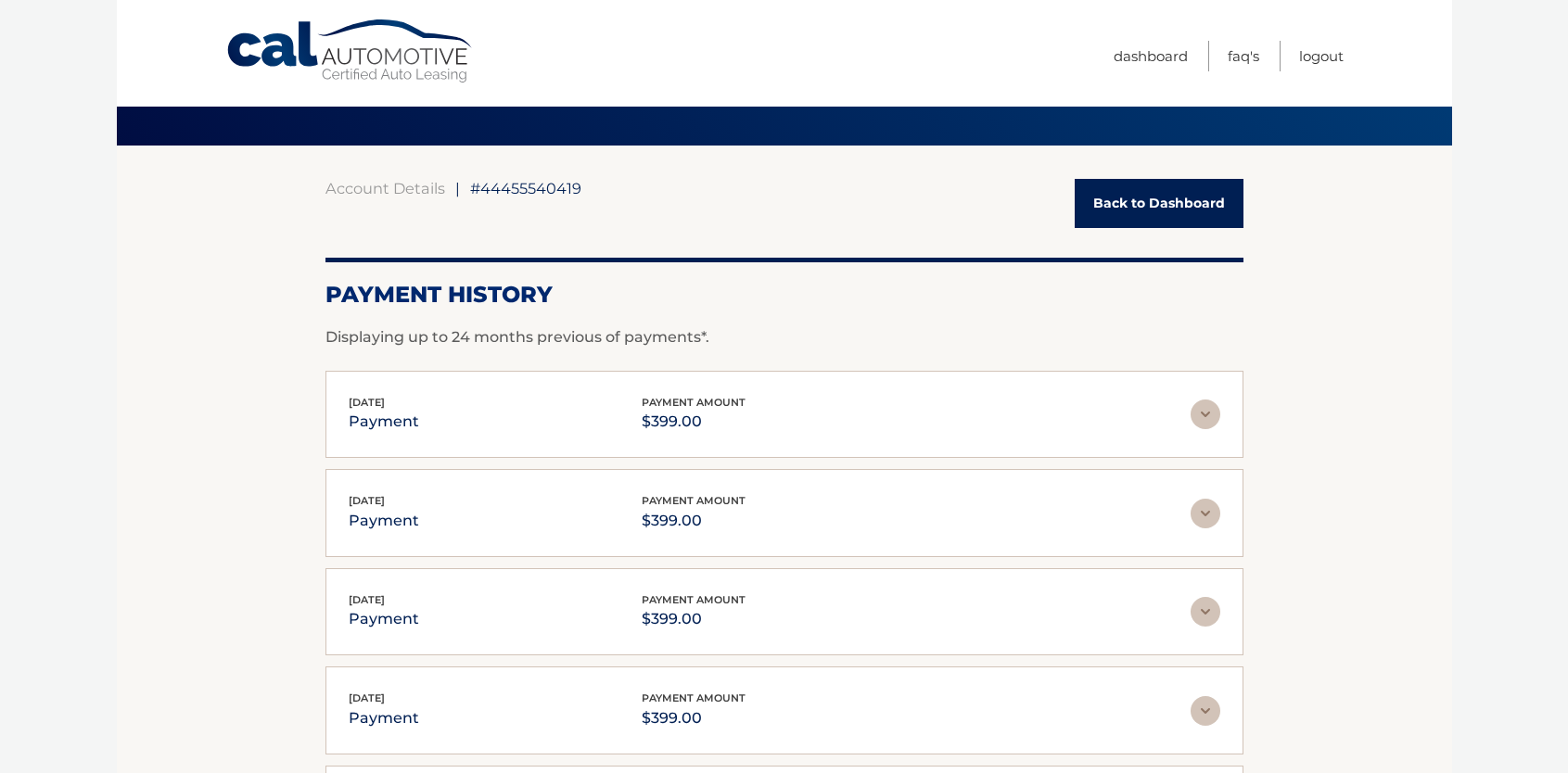
scroll to position [0, 0]
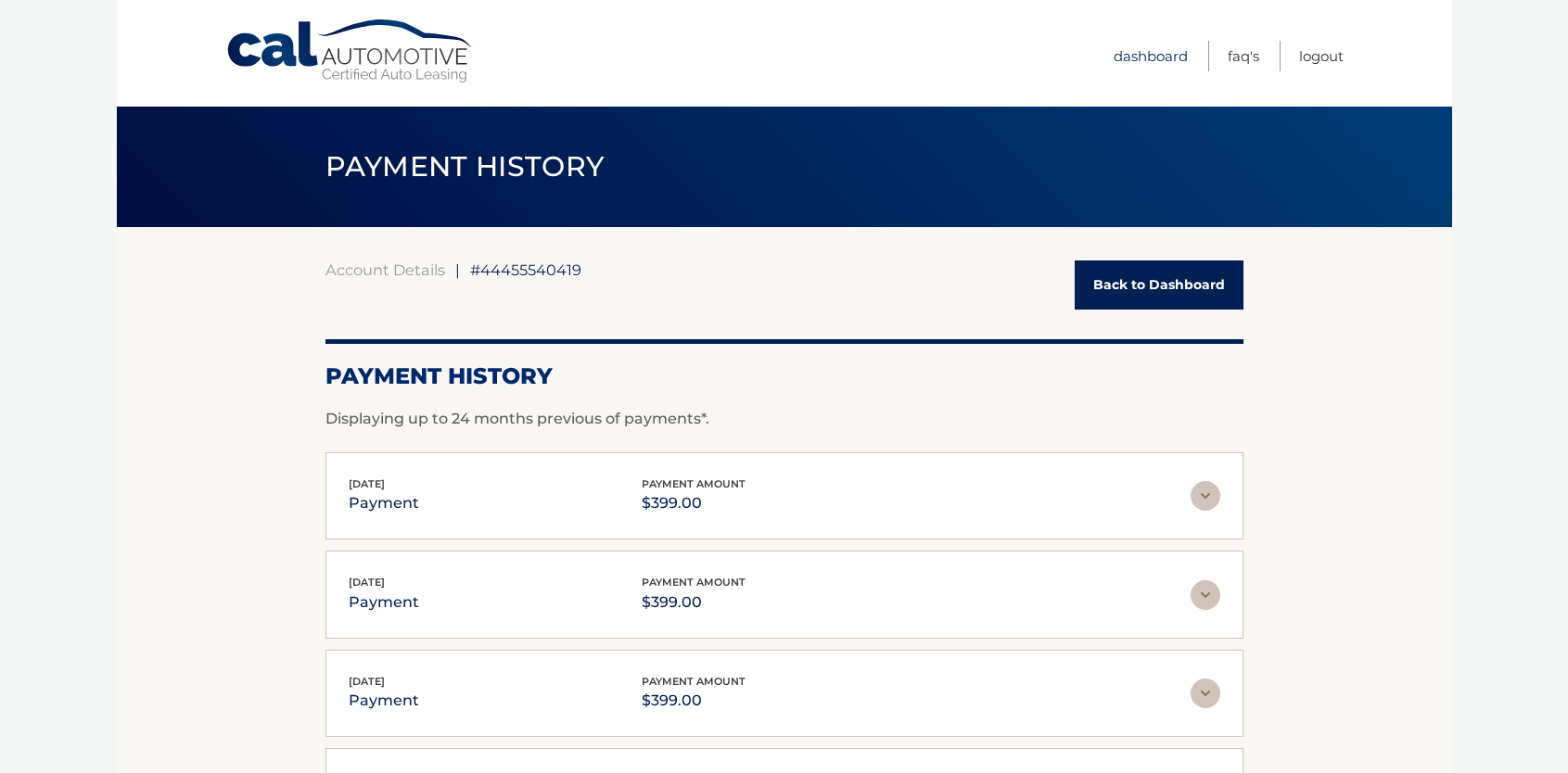
click at [1143, 64] on link "Dashboard" at bounding box center [1150, 56] width 74 height 31
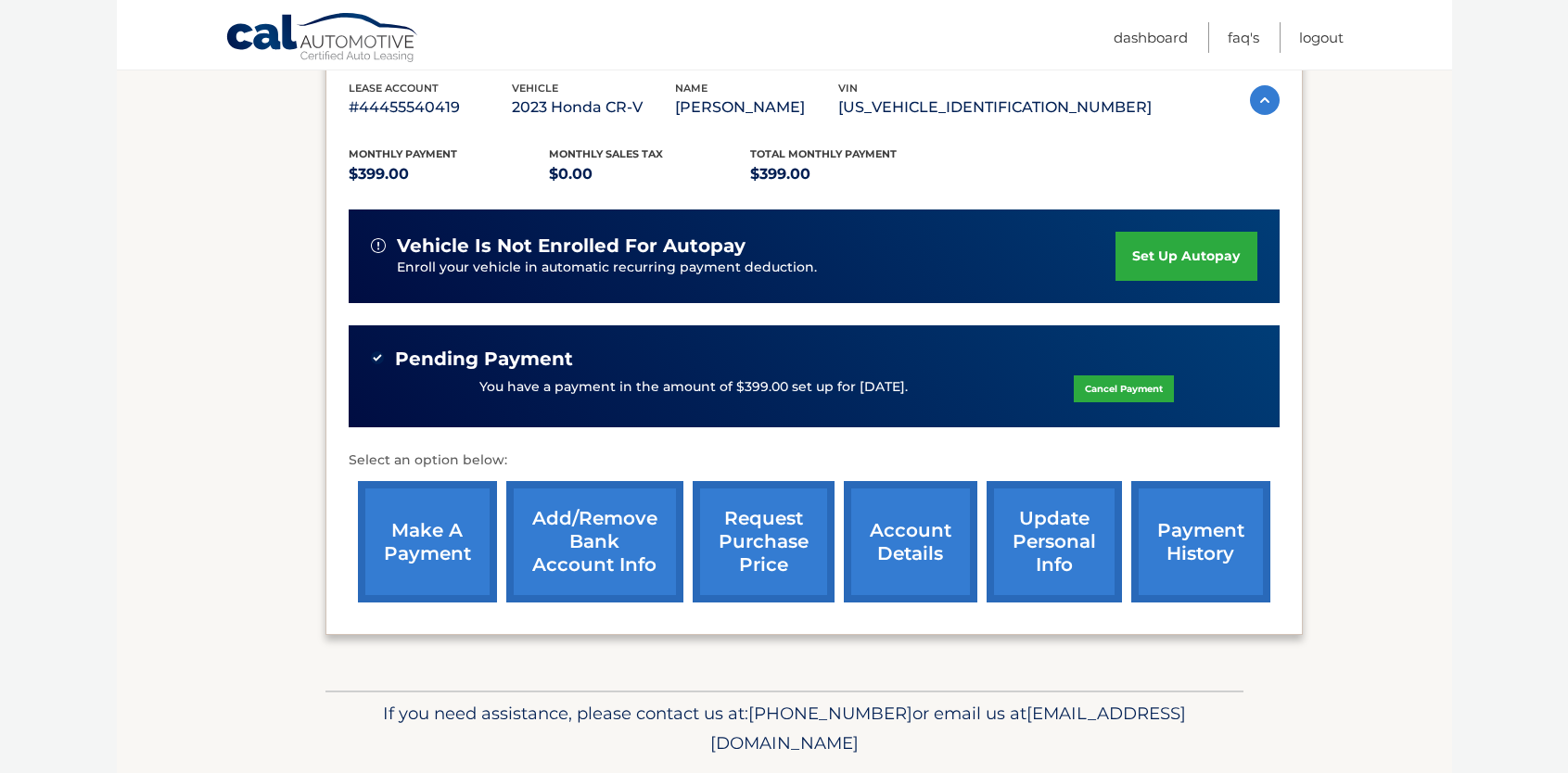
scroll to position [386, 0]
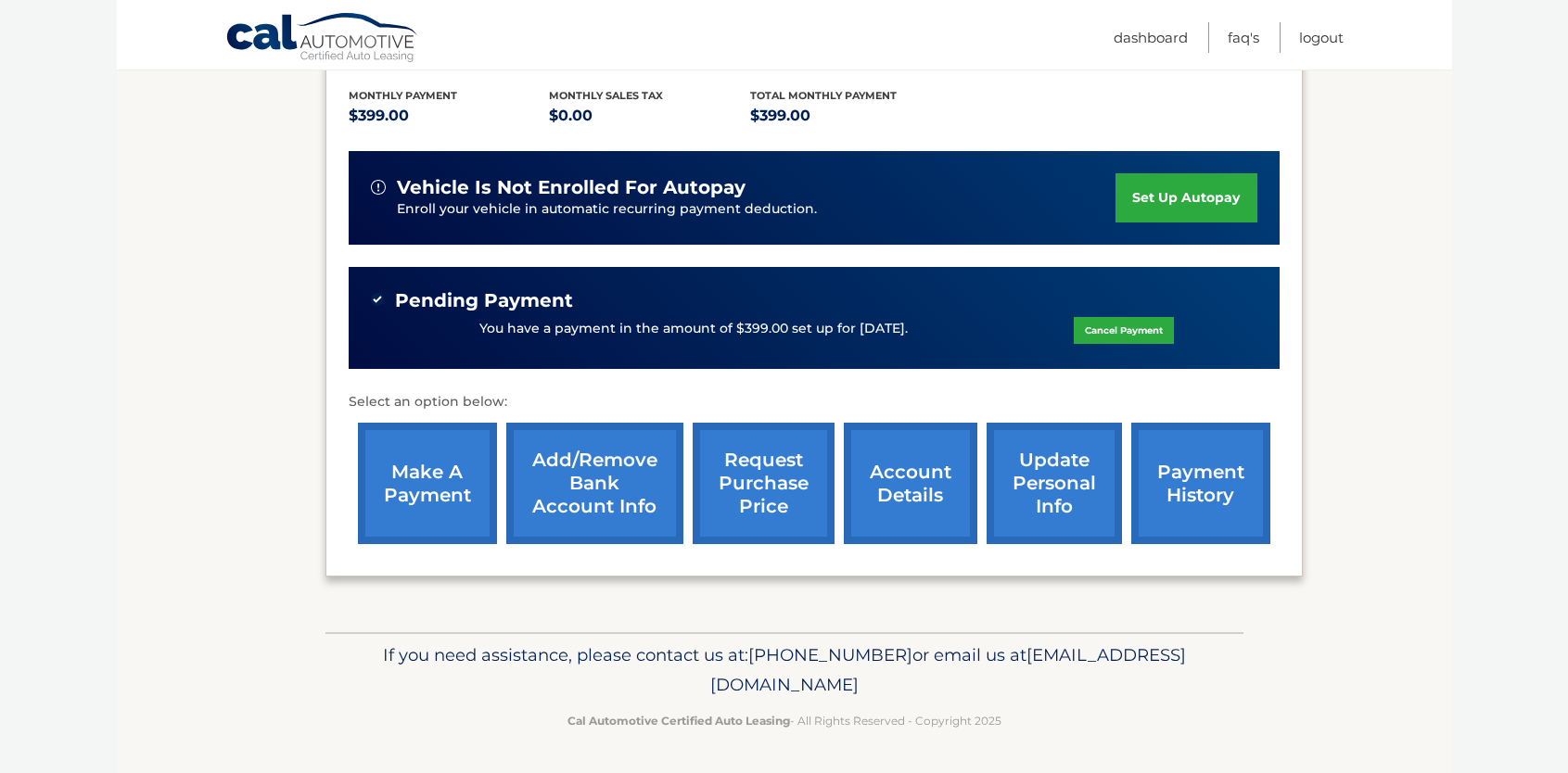
click at [911, 490] on link "account details" at bounding box center [910, 483] width 134 height 121
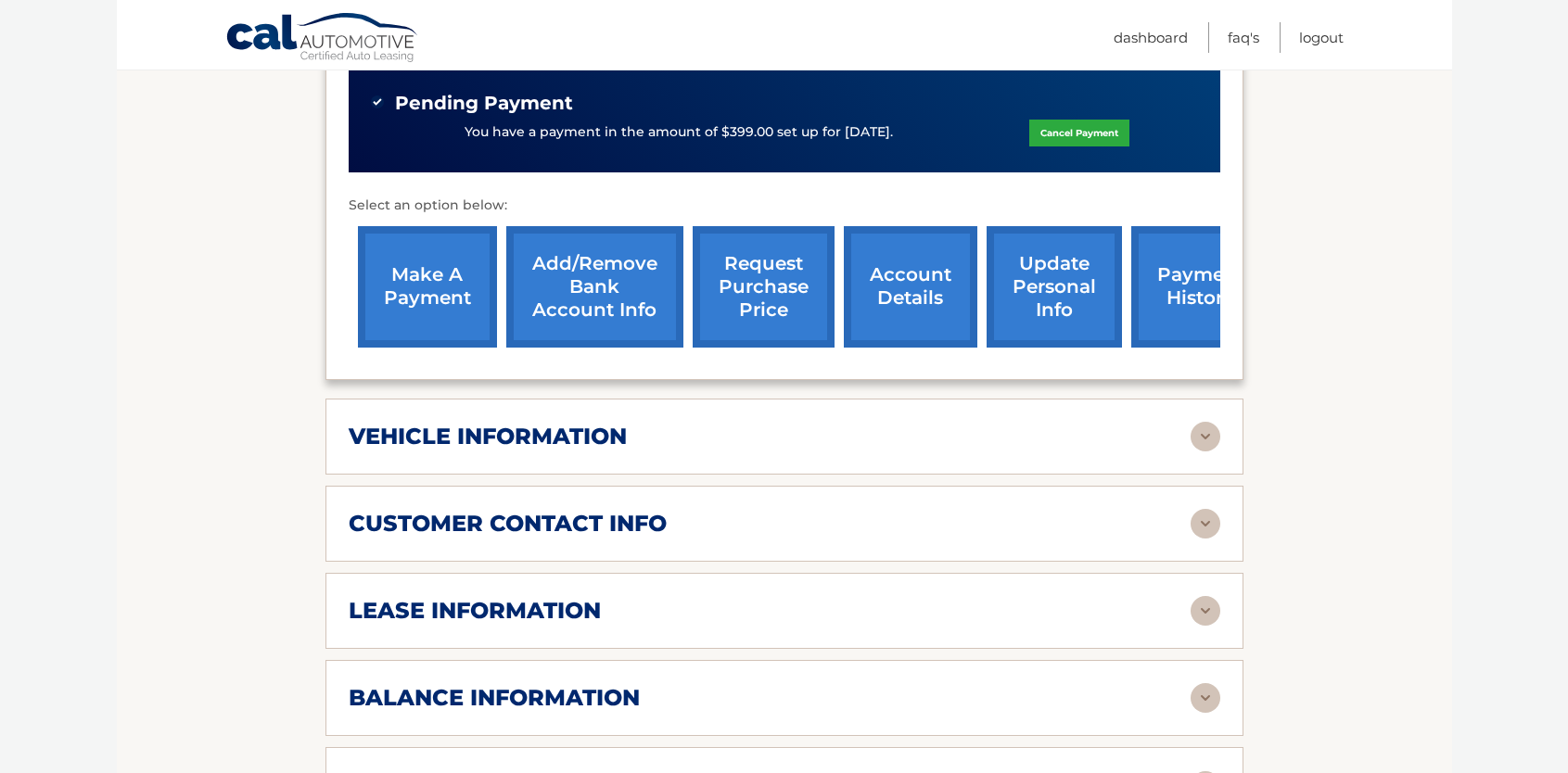
scroll to position [649, 0]
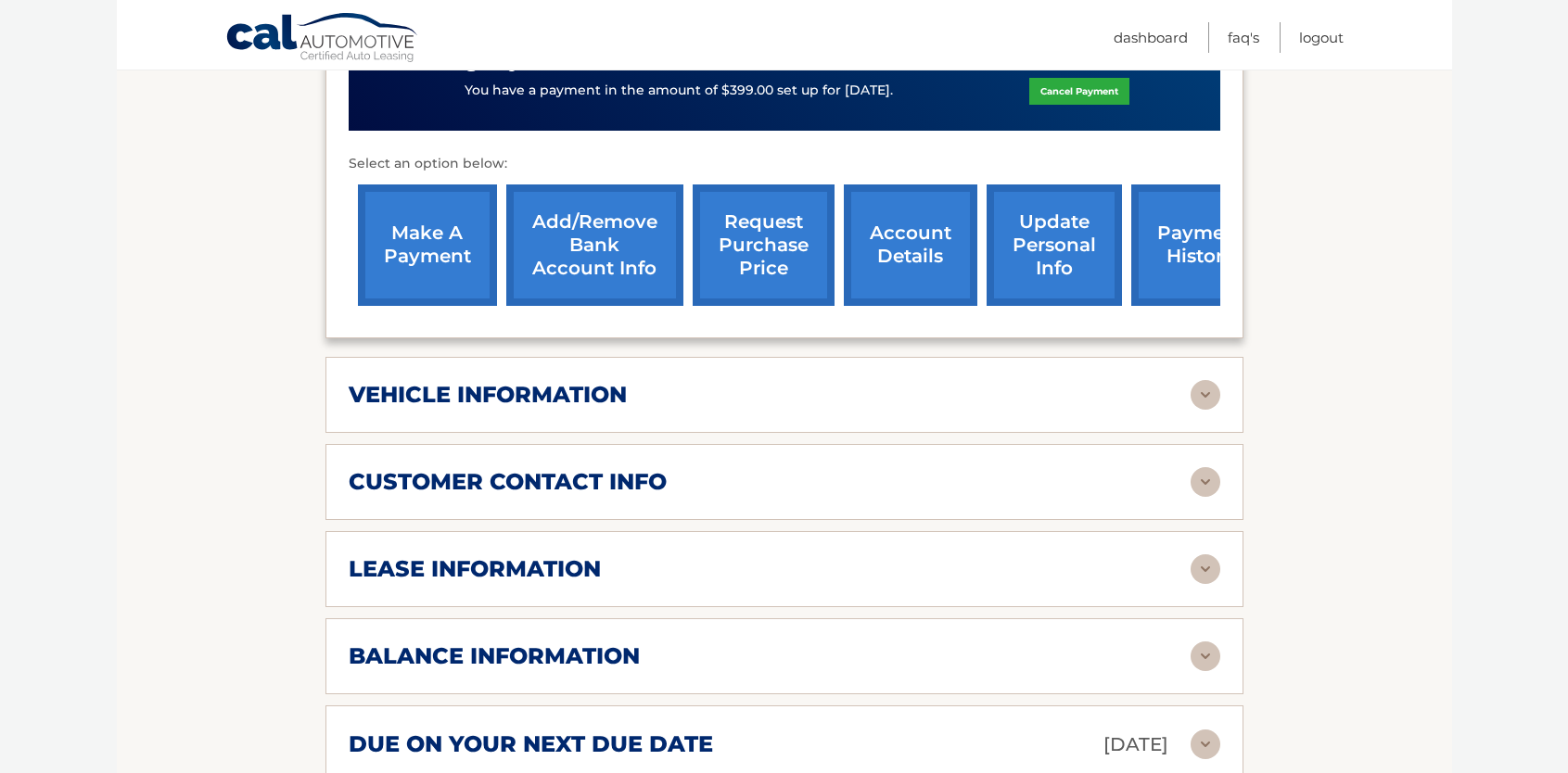
click at [1205, 577] on img at bounding box center [1206, 570] width 30 height 30
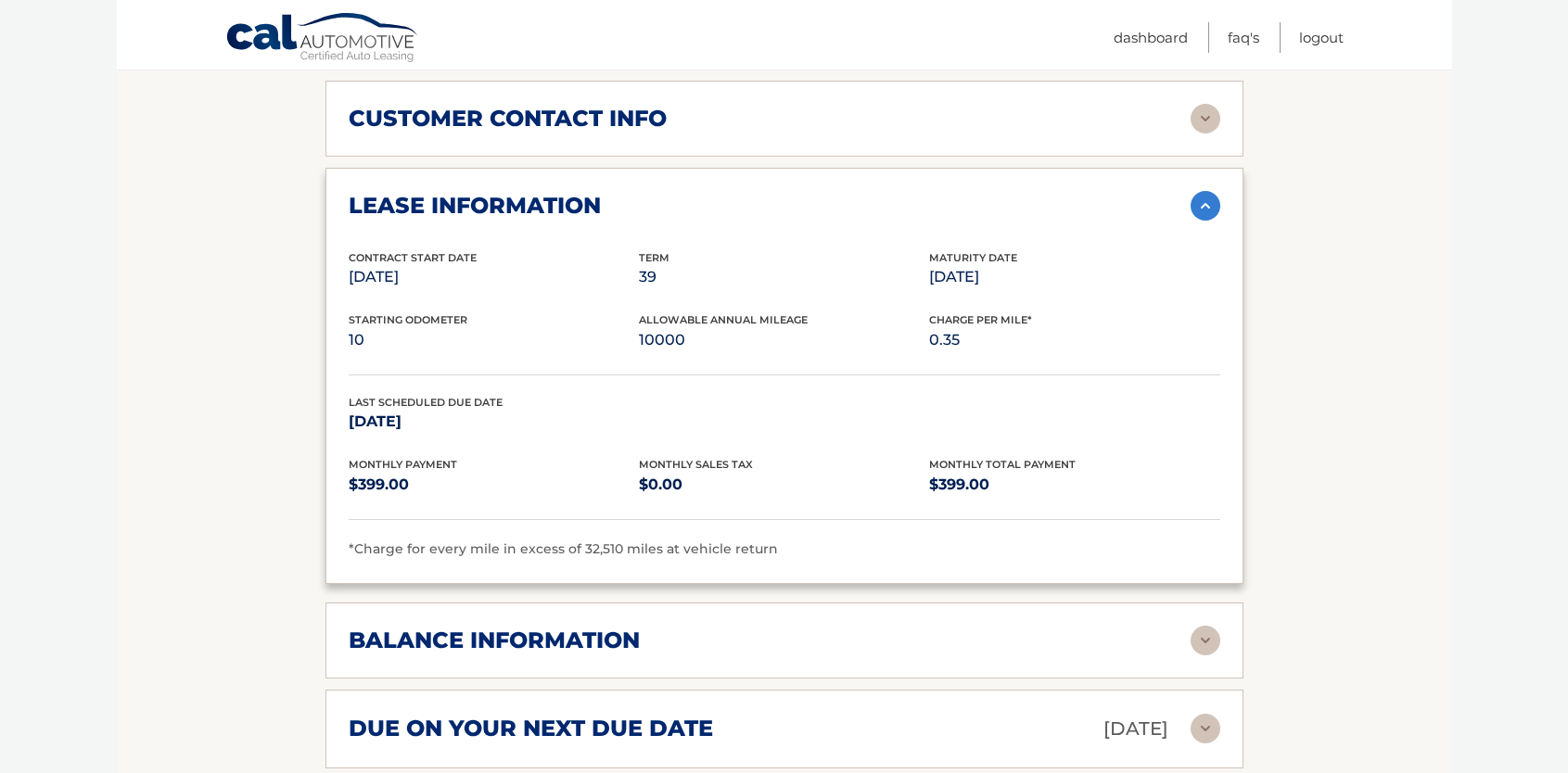
scroll to position [1020, 0]
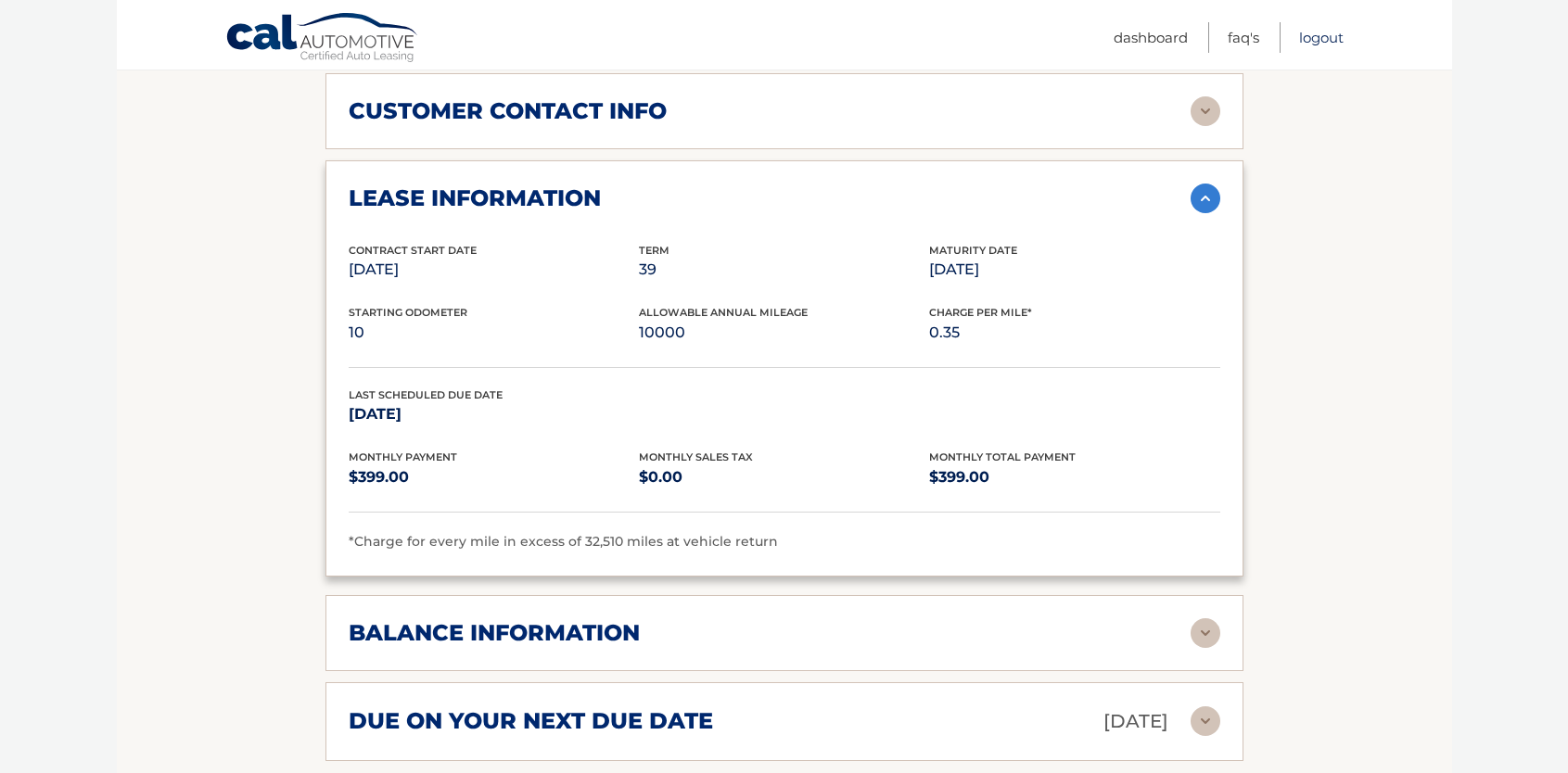
click at [1319, 40] on link "Logout" at bounding box center [1321, 37] width 45 height 31
